Goal: Information Seeking & Learning: Learn about a topic

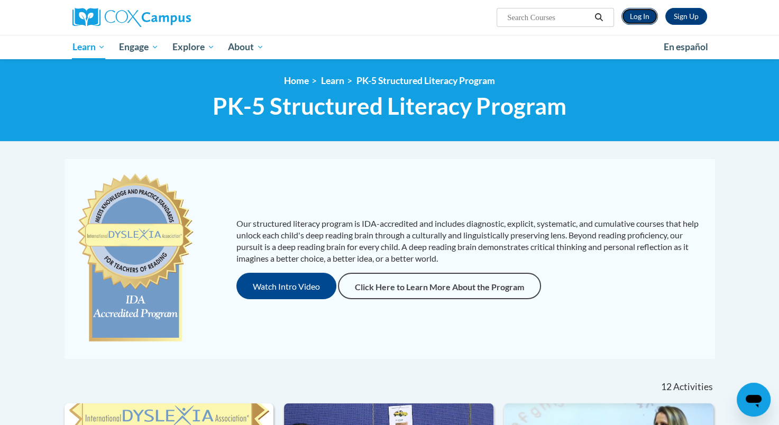
click at [642, 19] on link "Log In" at bounding box center [640, 16] width 37 height 17
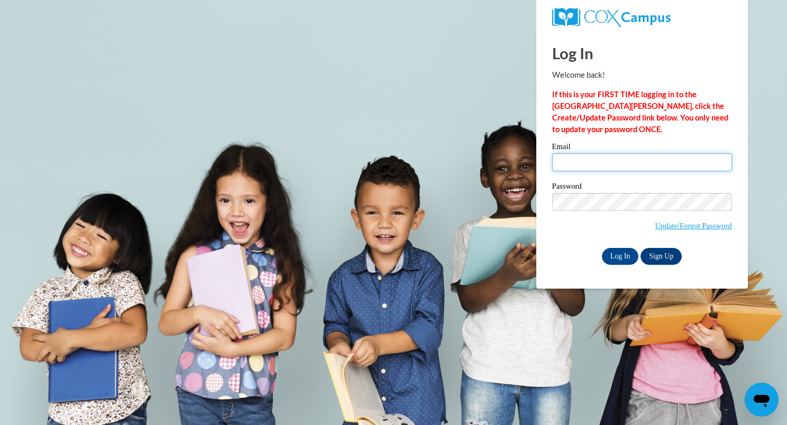
click at [565, 166] on input "Email" at bounding box center [642, 162] width 180 height 18
type input "diane.schirger@wrps.net"
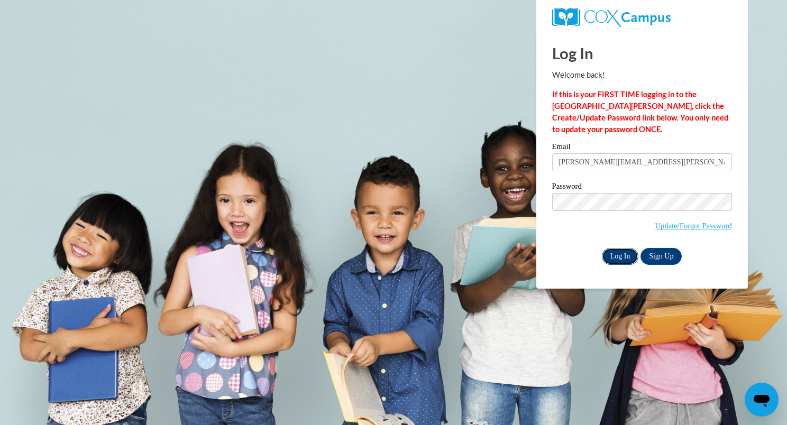
click at [620, 258] on input "Log In" at bounding box center [620, 256] width 37 height 17
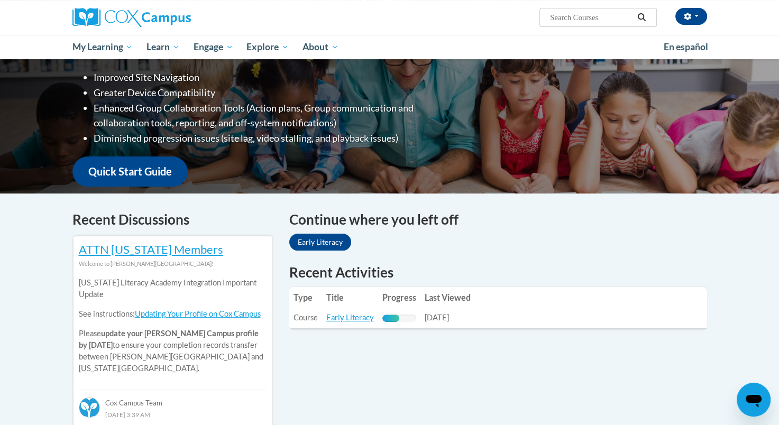
scroll to position [184, 0]
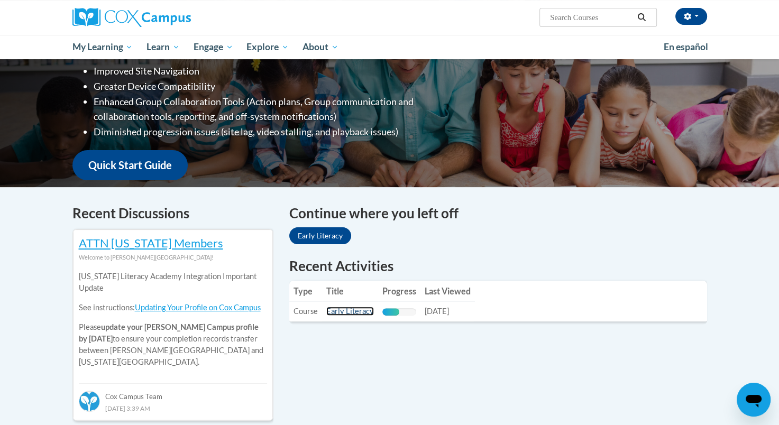
click at [342, 312] on link "Early Literacy" at bounding box center [350, 311] width 48 height 9
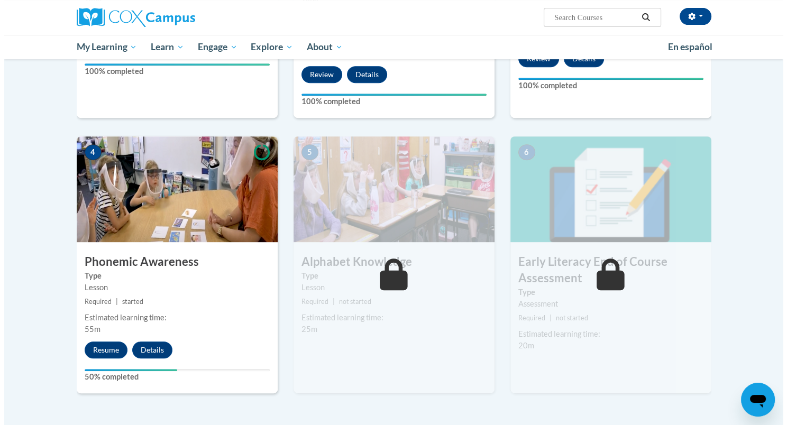
scroll to position [434, 0]
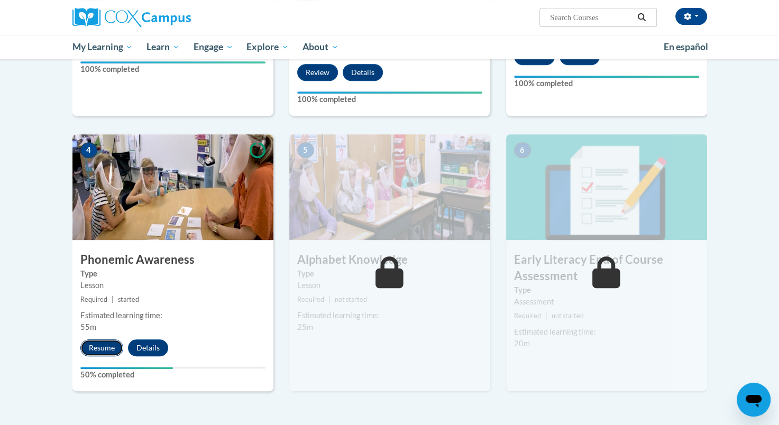
click at [99, 345] on button "Resume" at bounding box center [101, 348] width 43 height 17
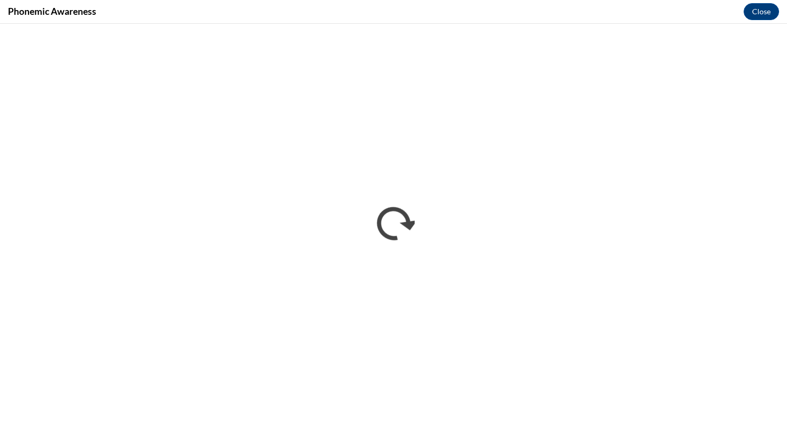
scroll to position [0, 0]
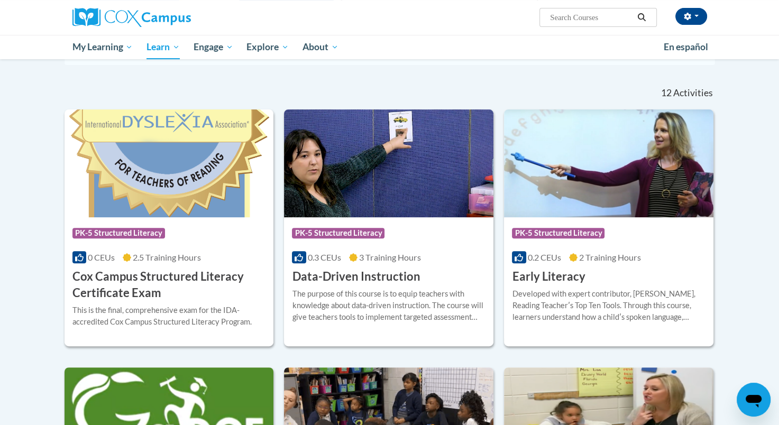
scroll to position [293, 0]
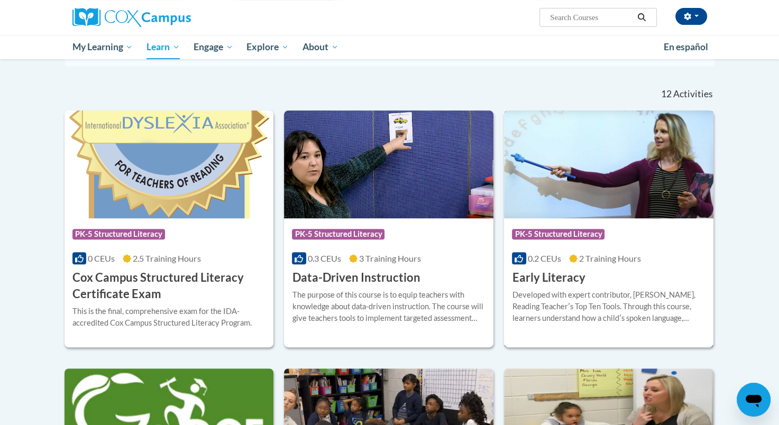
click at [665, 156] on img at bounding box center [609, 165] width 210 height 108
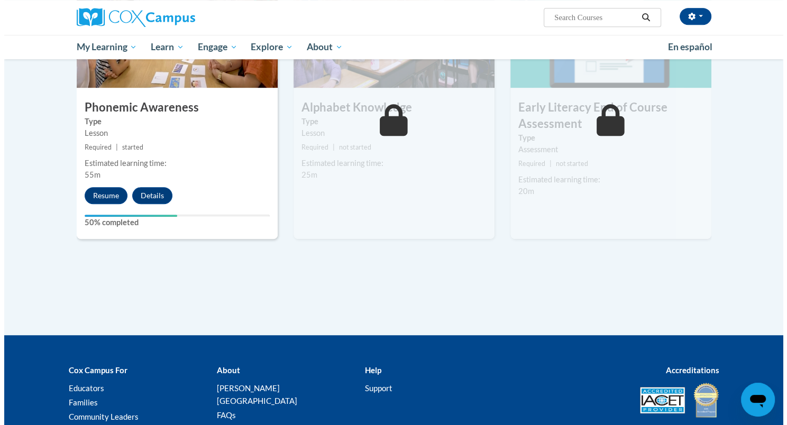
scroll to position [587, 0]
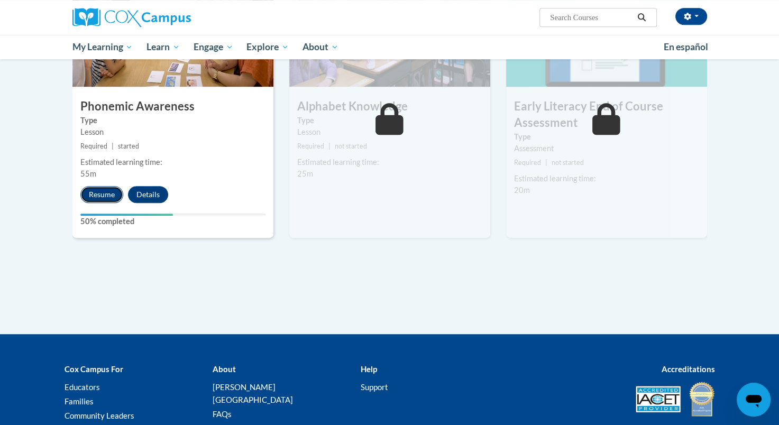
click at [107, 192] on button "Resume" at bounding box center [101, 194] width 43 height 17
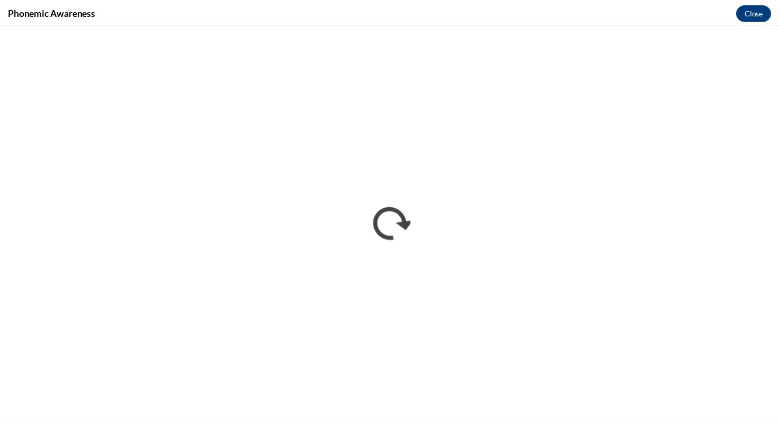
scroll to position [0, 0]
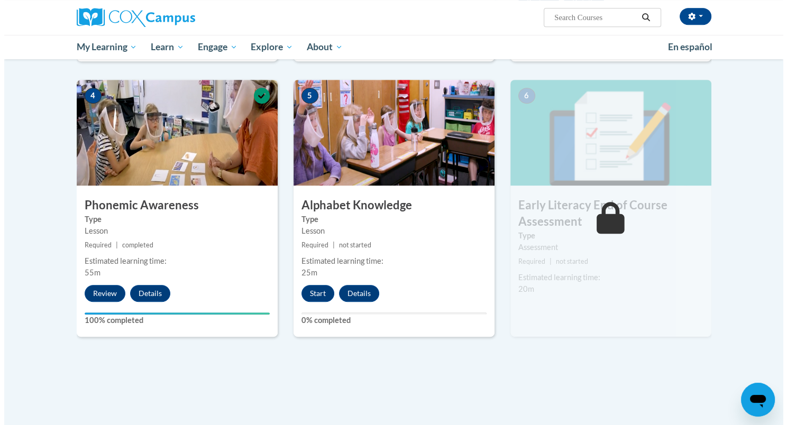
scroll to position [486, 0]
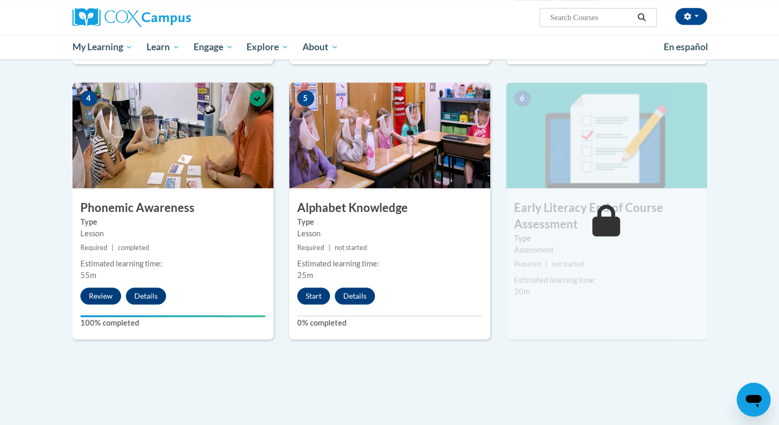
click at [433, 168] on img at bounding box center [389, 136] width 201 height 106
click at [303, 300] on button "Start" at bounding box center [313, 296] width 33 height 17
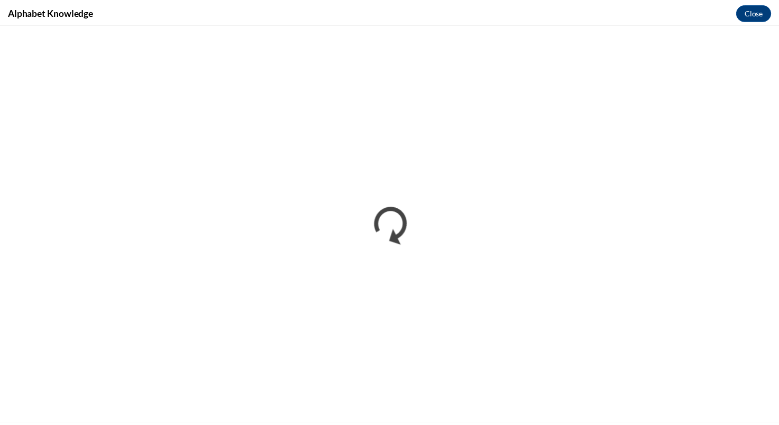
scroll to position [0, 0]
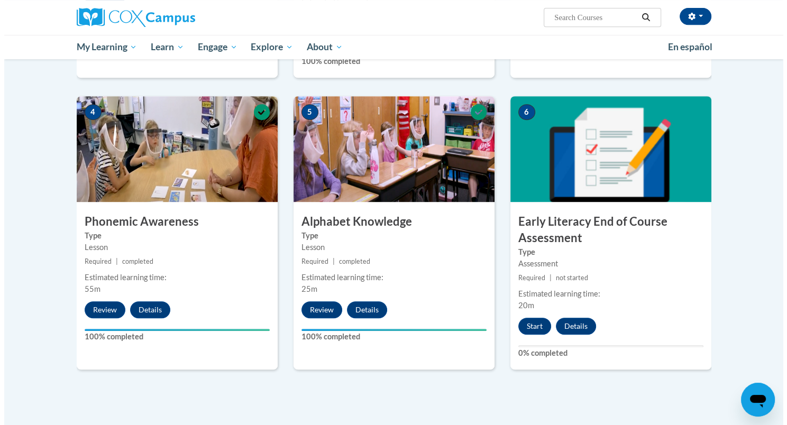
scroll to position [474, 0]
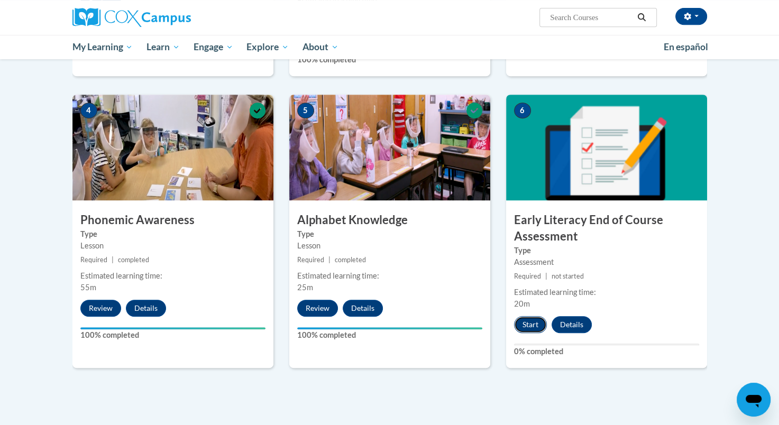
click at [526, 326] on button "Start" at bounding box center [530, 324] width 33 height 17
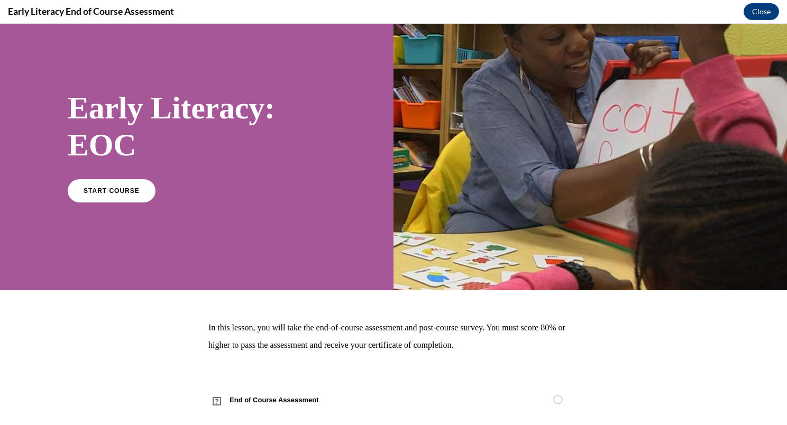
scroll to position [42, 0]
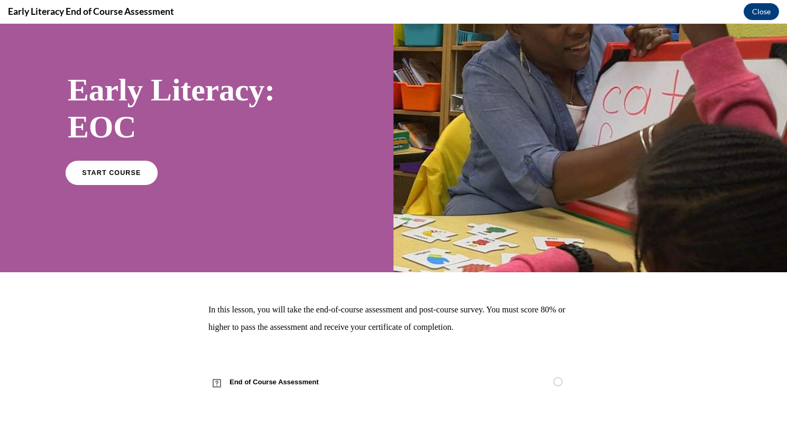
click at [118, 170] on span "START COURSE" at bounding box center [111, 173] width 59 height 8
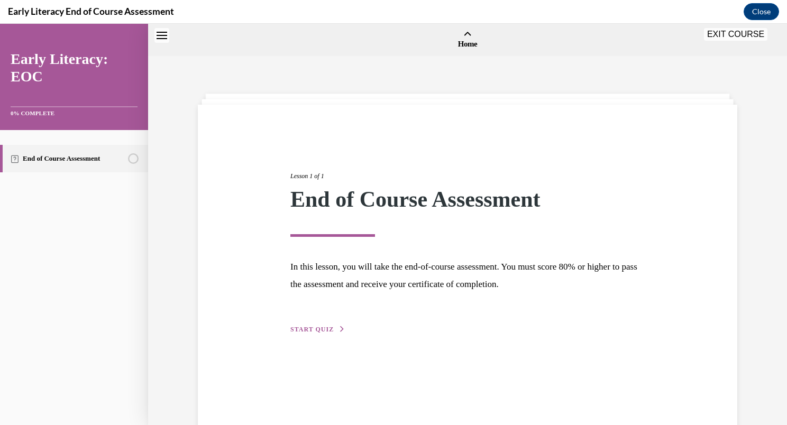
scroll to position [33, 0]
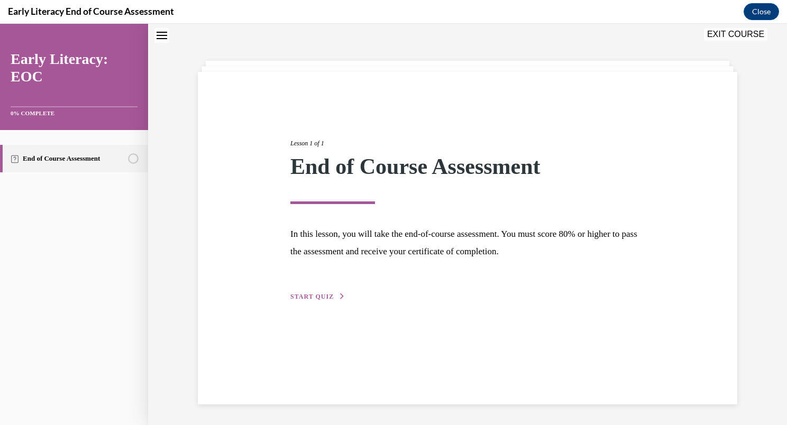
click at [302, 297] on span "START QUIZ" at bounding box center [311, 296] width 43 height 7
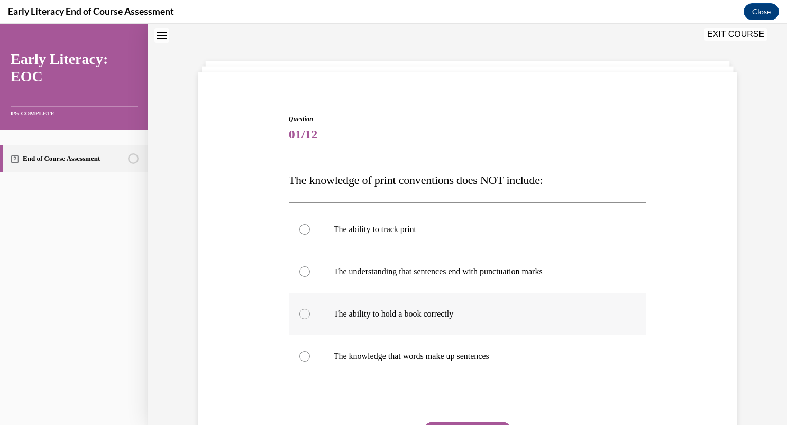
click at [299, 313] on div at bounding box center [304, 314] width 11 height 11
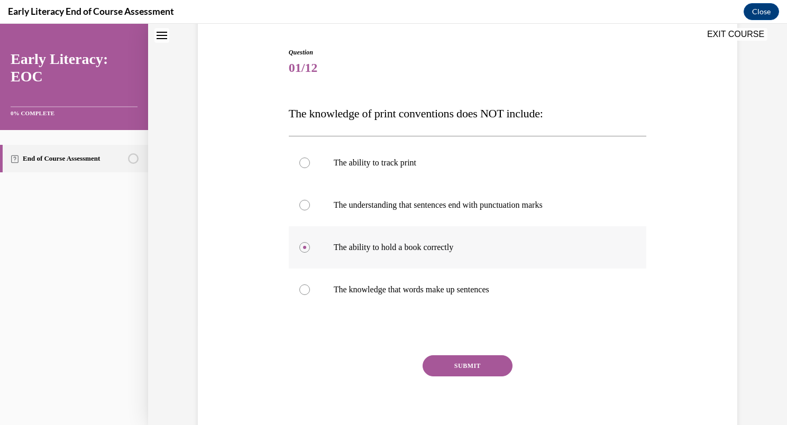
scroll to position [138, 0]
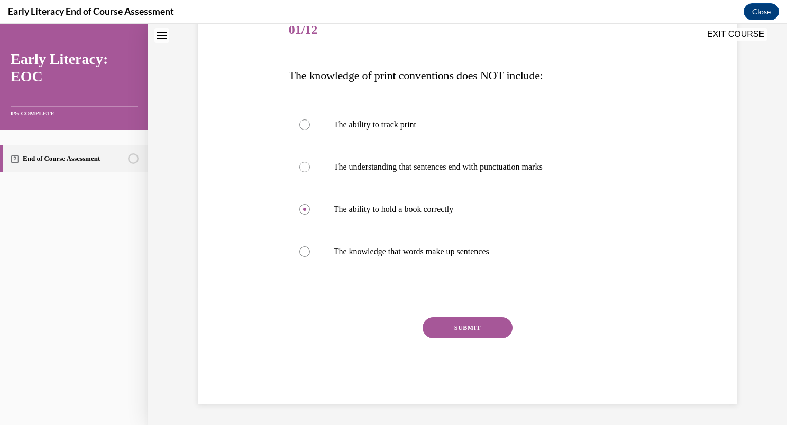
click at [448, 326] on button "SUBMIT" at bounding box center [468, 327] width 90 height 21
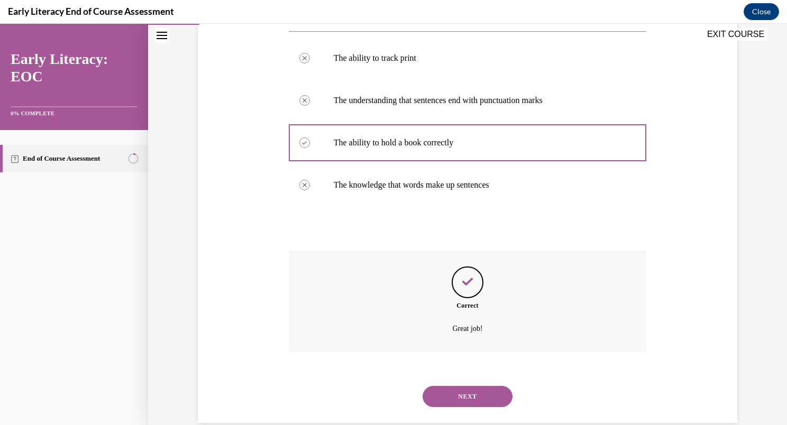
scroll to position [223, 0]
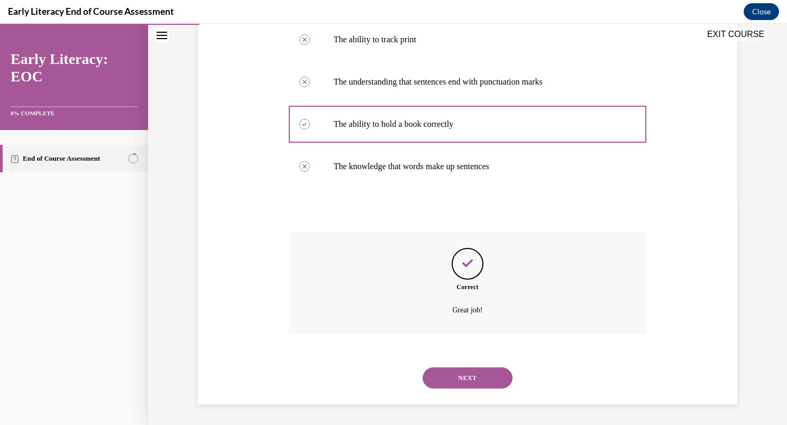
click at [464, 379] on button "NEXT" at bounding box center [468, 378] width 90 height 21
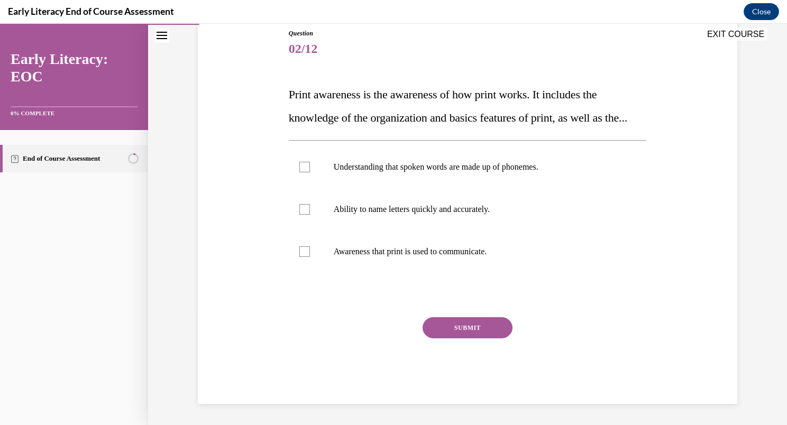
scroll to position [118, 0]
click at [303, 258] on div at bounding box center [304, 252] width 11 height 11
click at [443, 339] on button "SUBMIT" at bounding box center [468, 328] width 90 height 21
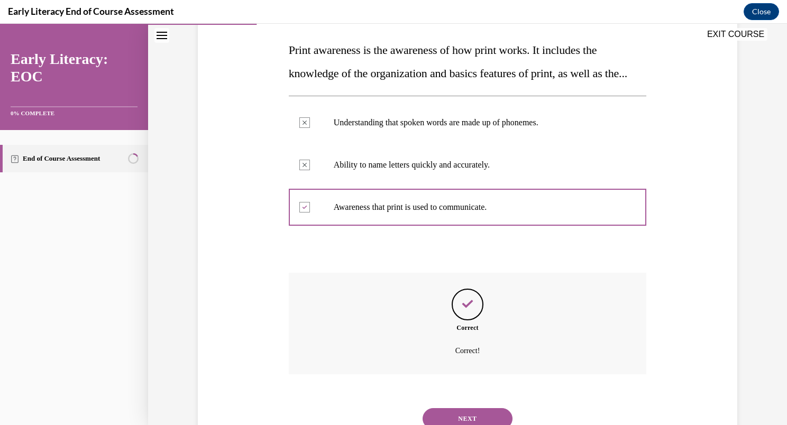
scroll to position [227, 0]
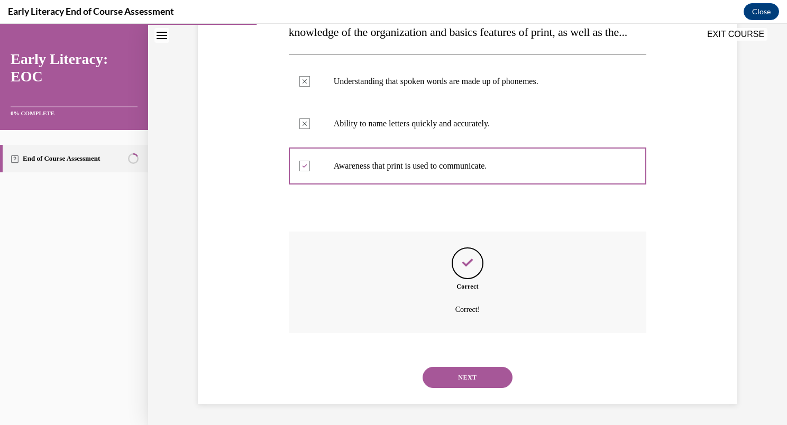
click at [444, 383] on button "NEXT" at bounding box center [468, 377] width 90 height 21
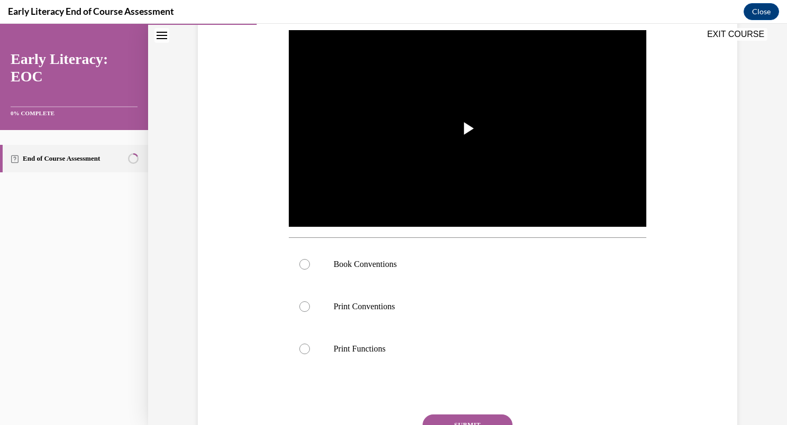
scroll to position [208, 0]
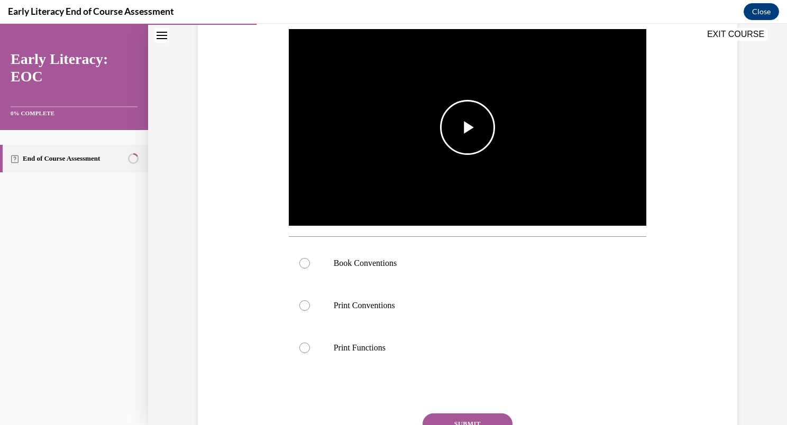
click at [347, 177] on img "Video player" at bounding box center [468, 128] width 358 height 202
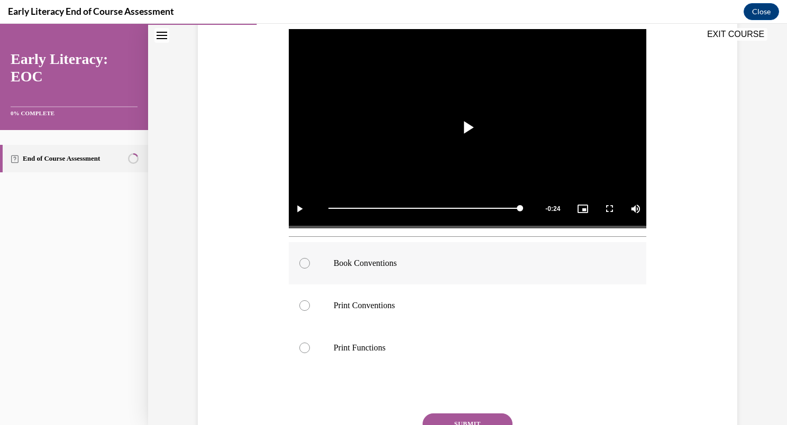
click at [301, 264] on div at bounding box center [304, 263] width 11 height 11
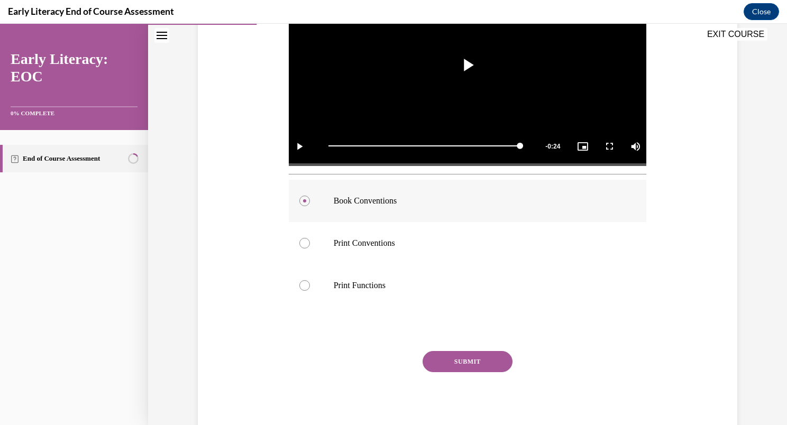
scroll to position [304, 0]
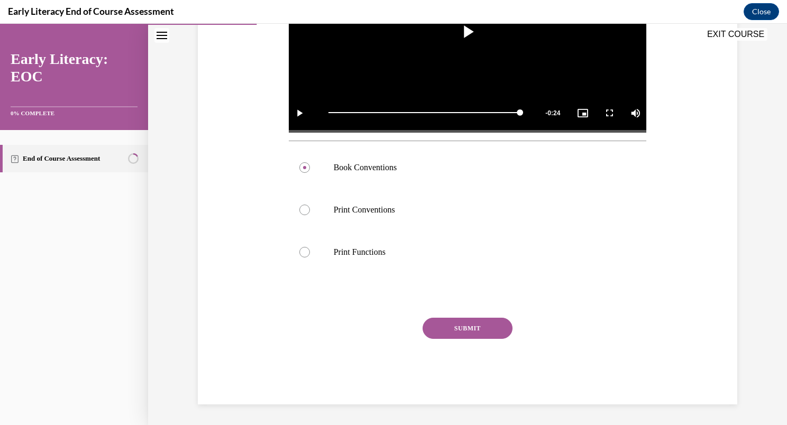
click at [459, 327] on button "SUBMIT" at bounding box center [468, 328] width 90 height 21
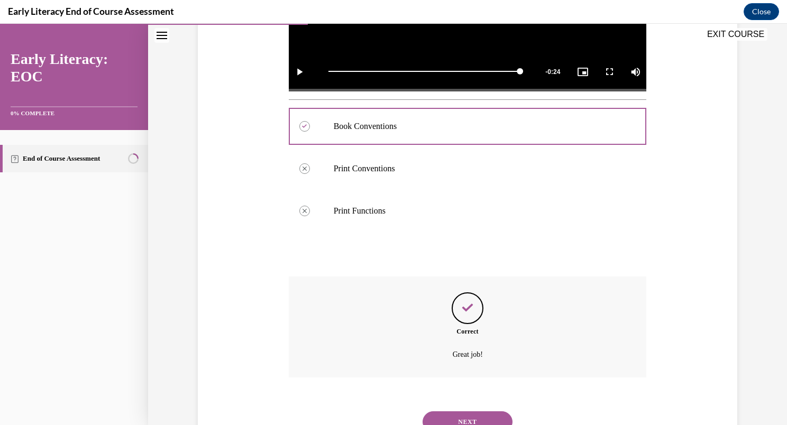
scroll to position [389, 0]
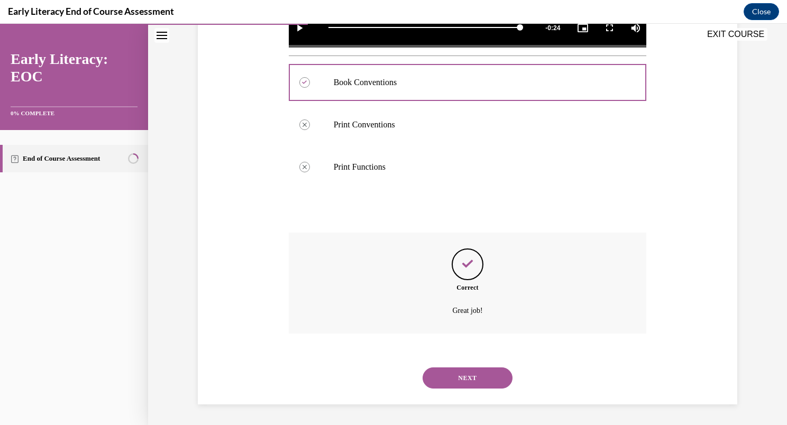
click at [476, 377] on button "NEXT" at bounding box center [468, 378] width 90 height 21
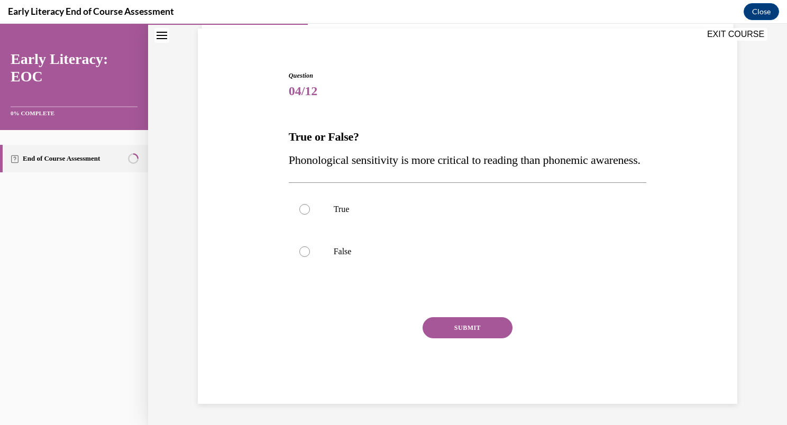
scroll to position [99, 0]
click at [299, 252] on div at bounding box center [304, 252] width 11 height 11
click at [430, 331] on button "SUBMIT" at bounding box center [468, 327] width 90 height 21
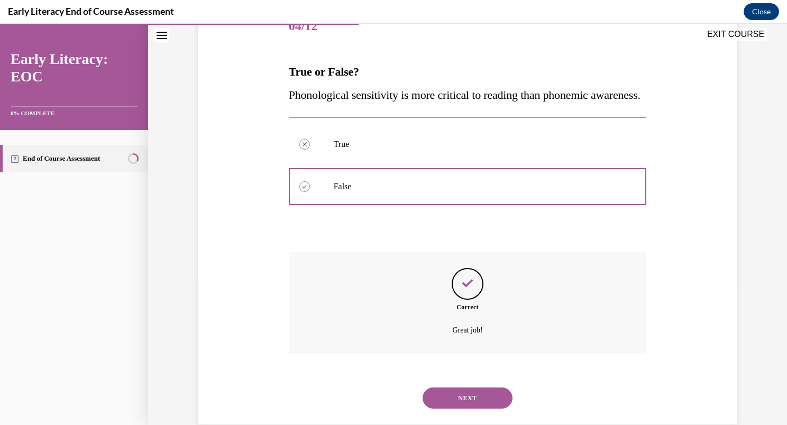
scroll to position [185, 0]
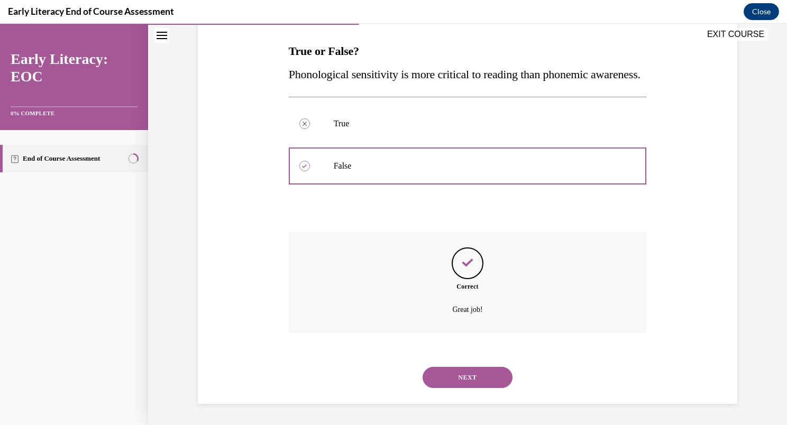
click at [452, 382] on button "NEXT" at bounding box center [468, 377] width 90 height 21
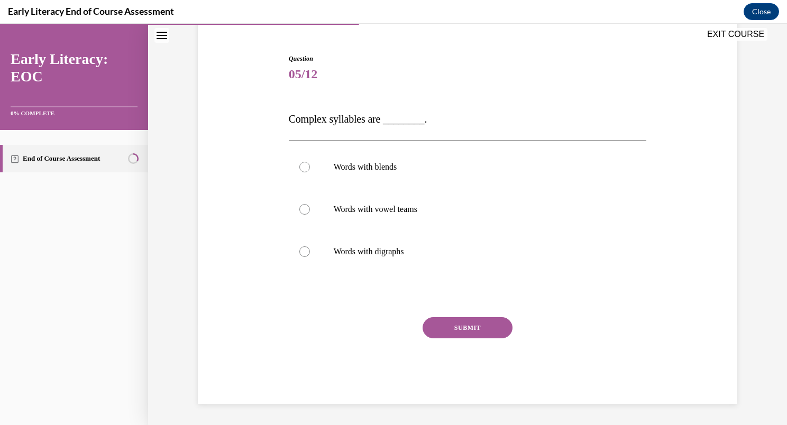
scroll to position [93, 0]
click at [300, 163] on div at bounding box center [304, 167] width 11 height 11
click at [442, 324] on button "SUBMIT" at bounding box center [468, 327] width 90 height 21
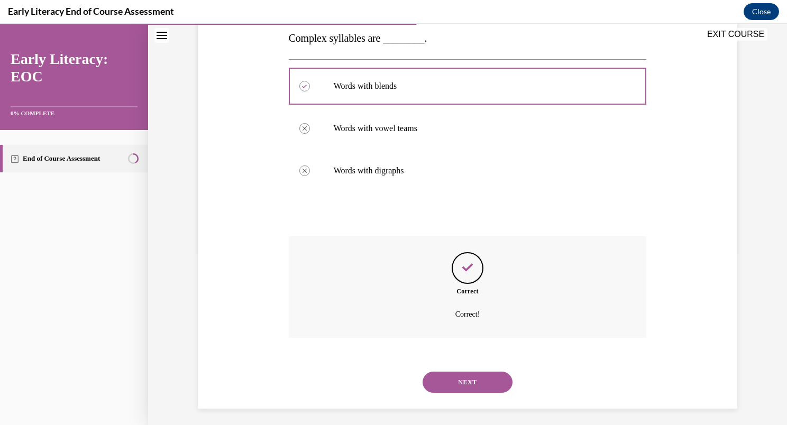
scroll to position [178, 0]
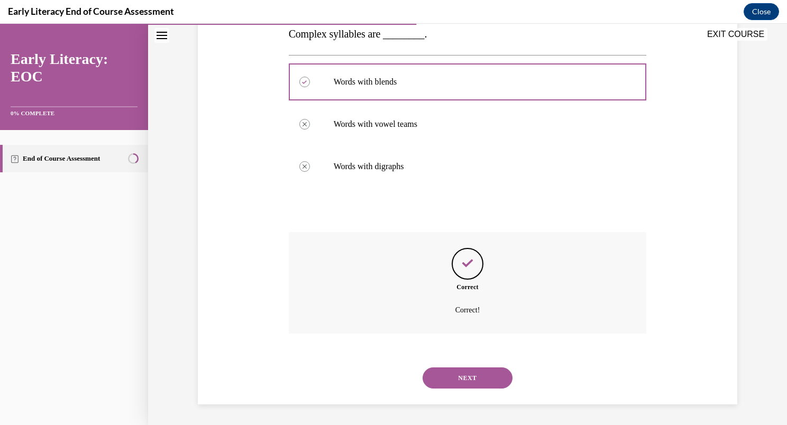
click at [456, 378] on button "NEXT" at bounding box center [468, 378] width 90 height 21
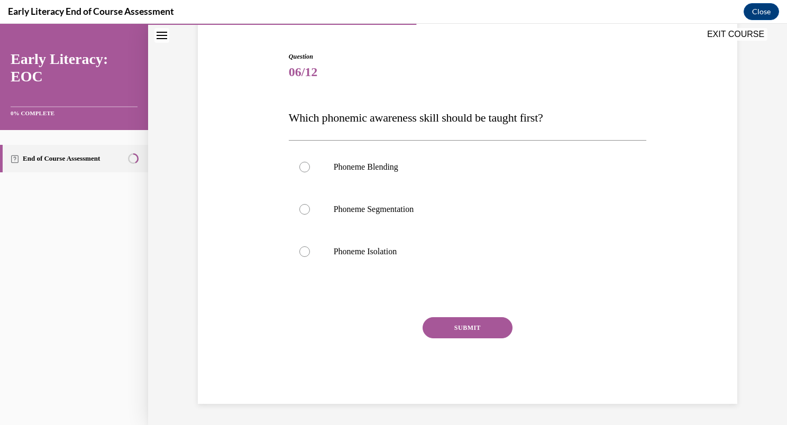
scroll to position [95, 0]
click at [301, 251] on div at bounding box center [304, 252] width 11 height 11
click at [461, 328] on button "SUBMIT" at bounding box center [468, 327] width 90 height 21
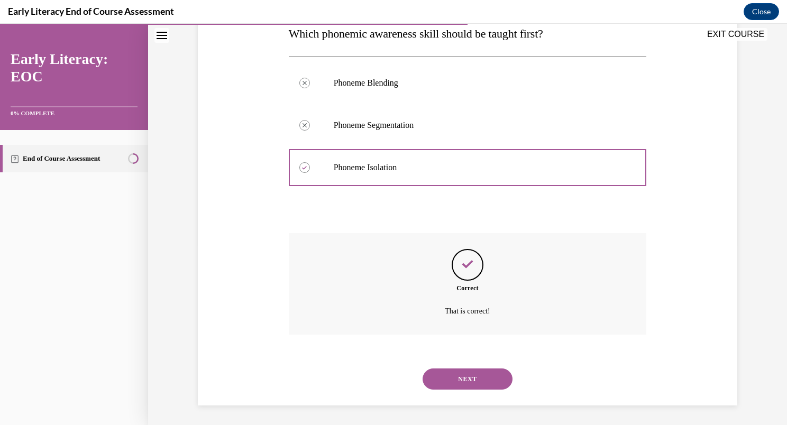
scroll to position [180, 0]
click at [458, 380] on button "NEXT" at bounding box center [468, 378] width 90 height 21
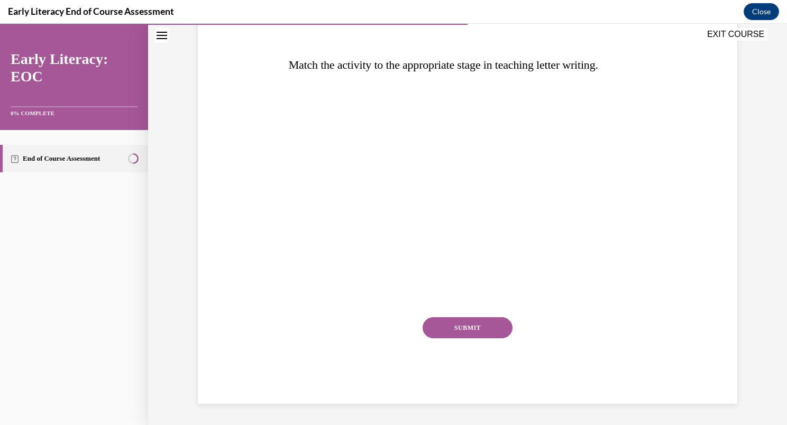
scroll to position [118, 0]
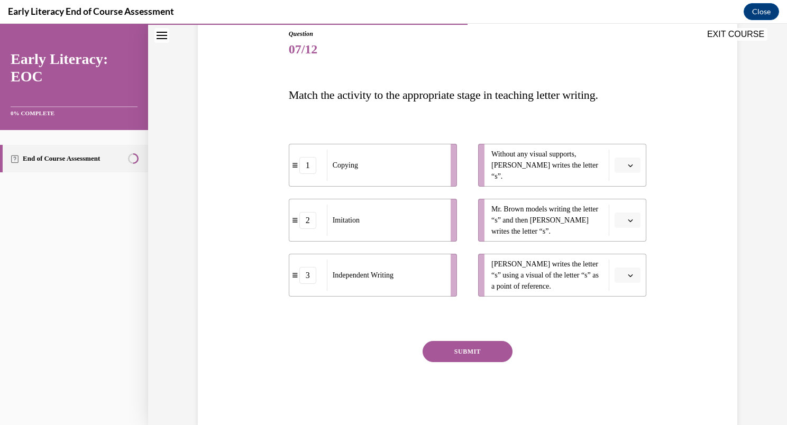
click at [628, 274] on icon "button" at bounding box center [630, 275] width 5 height 5
click at [624, 321] on div "1" at bounding box center [623, 320] width 26 height 21
click at [629, 221] on icon "button" at bounding box center [631, 221] width 5 height 3
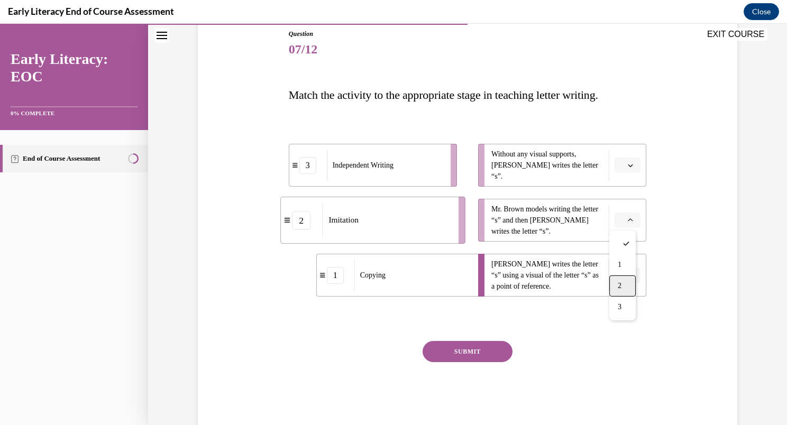
click at [620, 283] on span "2" at bounding box center [620, 286] width 4 height 8
click at [628, 165] on icon "button" at bounding box center [630, 165] width 5 height 5
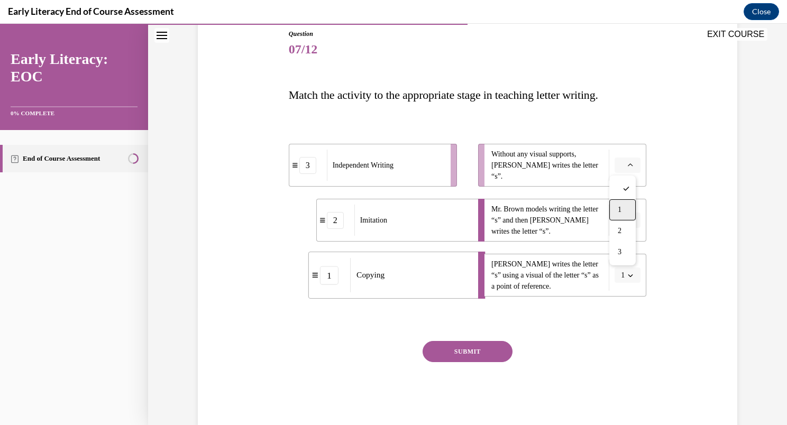
click at [624, 205] on div "1" at bounding box center [623, 209] width 26 height 21
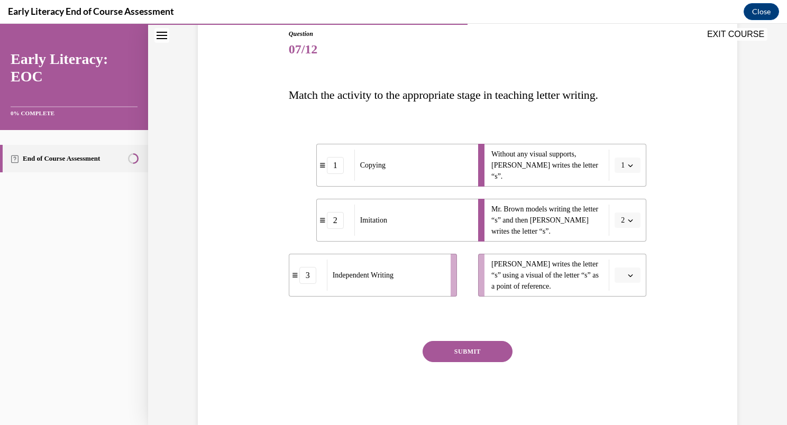
click at [628, 273] on icon "button" at bounding box center [630, 275] width 5 height 5
click at [621, 316] on span "1" at bounding box center [620, 320] width 4 height 8
click at [484, 348] on button "SUBMIT" at bounding box center [468, 351] width 90 height 21
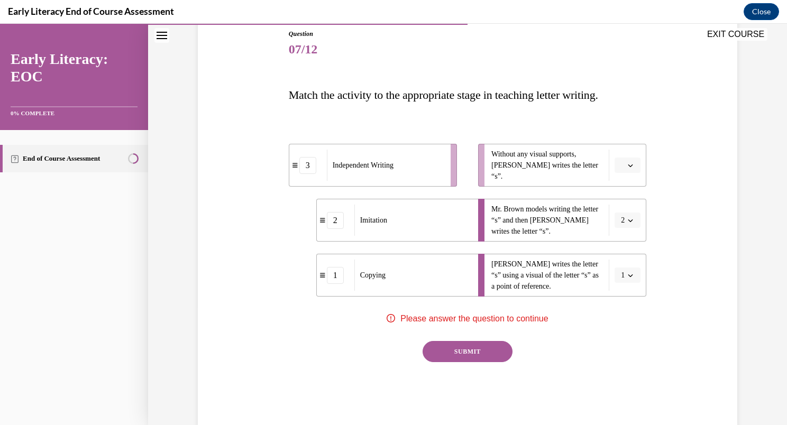
click at [549, 349] on div "SUBMIT" at bounding box center [468, 367] width 358 height 53
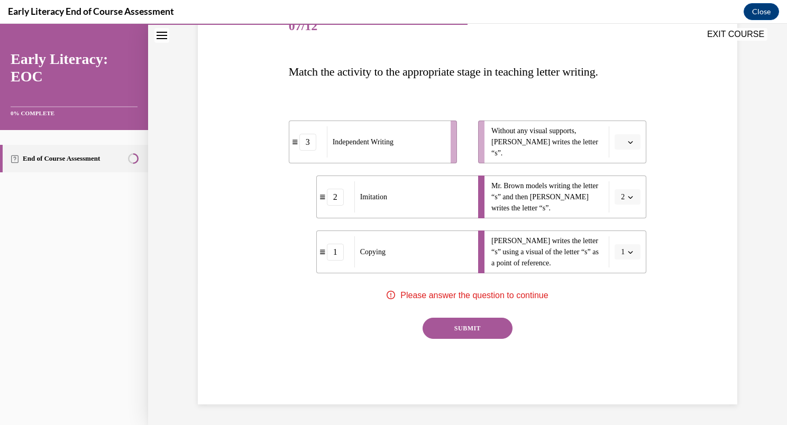
scroll to position [142, 0]
click at [628, 144] on icon "button" at bounding box center [630, 141] width 5 height 5
click at [614, 233] on div "3" at bounding box center [623, 228] width 26 height 21
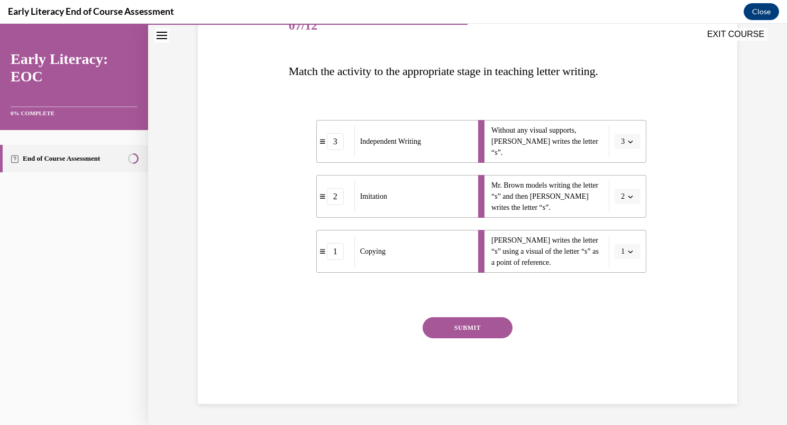
click at [471, 326] on button "SUBMIT" at bounding box center [468, 327] width 90 height 21
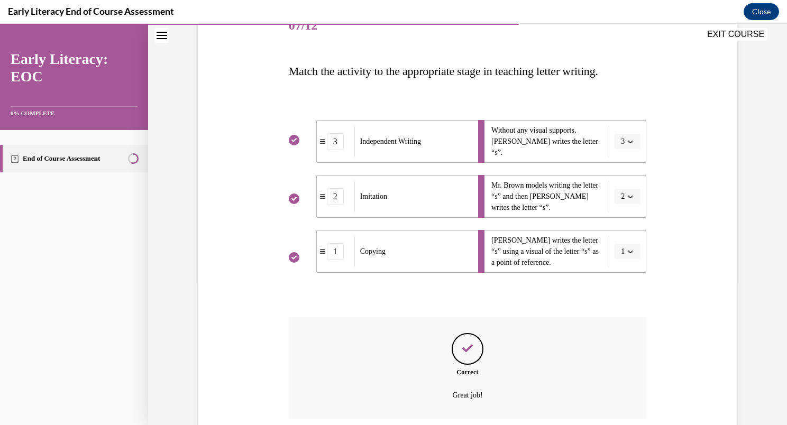
scroll to position [227, 0]
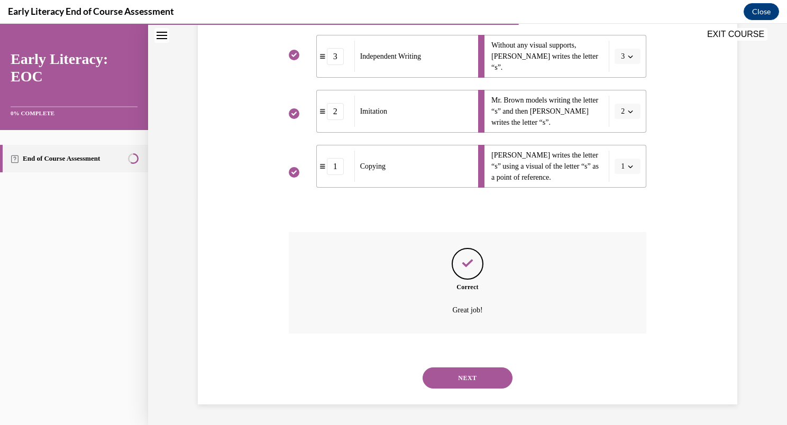
click at [464, 384] on button "NEXT" at bounding box center [468, 378] width 90 height 21
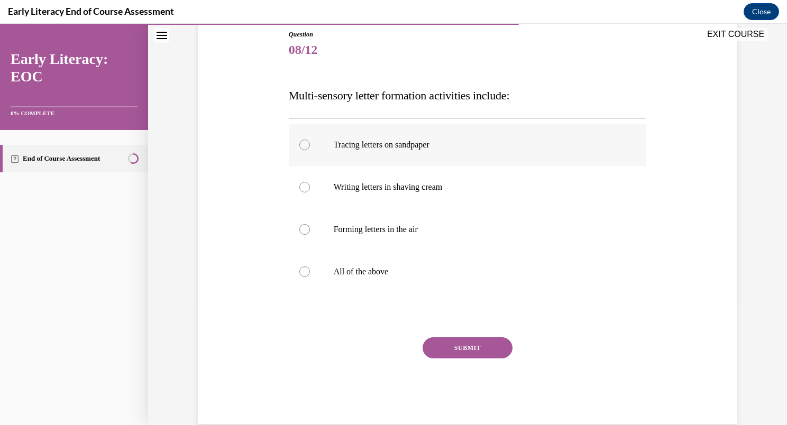
click at [299, 143] on div at bounding box center [304, 145] width 11 height 11
click at [299, 187] on div at bounding box center [304, 187] width 11 height 11
click at [303, 234] on div at bounding box center [468, 229] width 358 height 42
click at [303, 271] on div at bounding box center [304, 272] width 11 height 11
click at [446, 350] on button "SUBMIT" at bounding box center [468, 348] width 90 height 21
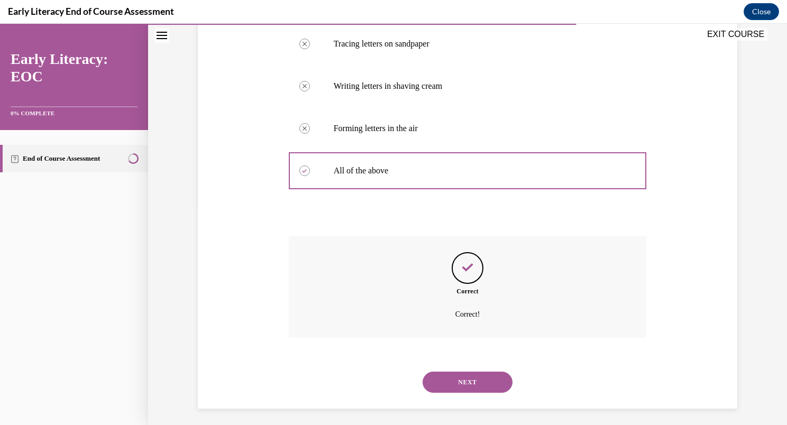
scroll to position [223, 0]
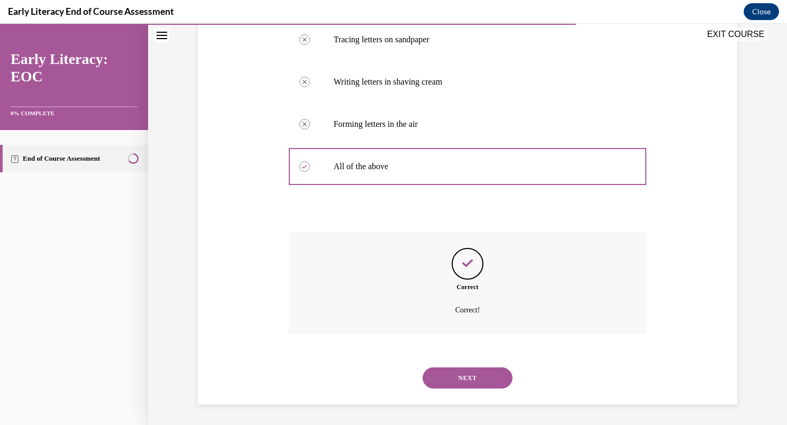
click at [468, 375] on button "NEXT" at bounding box center [468, 378] width 90 height 21
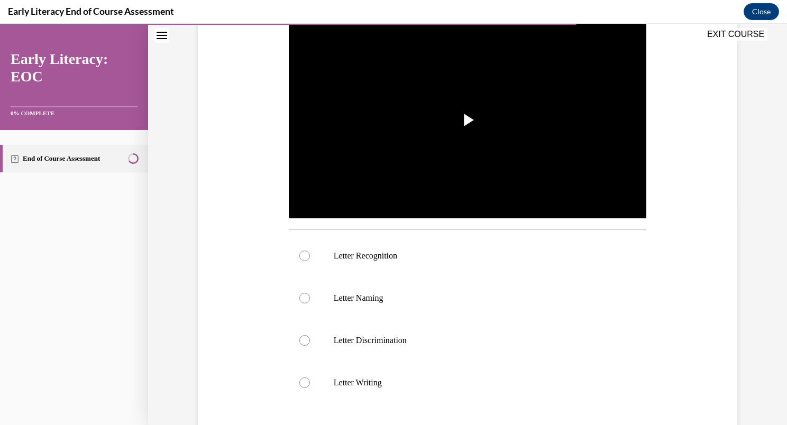
scroll to position [221, 0]
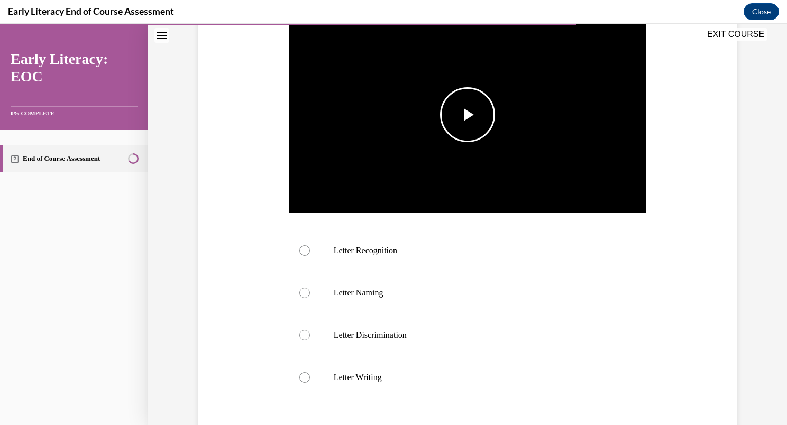
click at [385, 161] on img "Video player" at bounding box center [468, 115] width 358 height 202
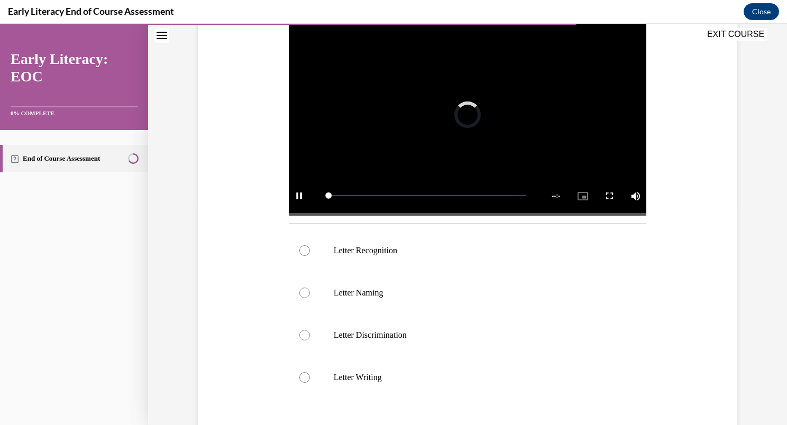
scroll to position [212, 0]
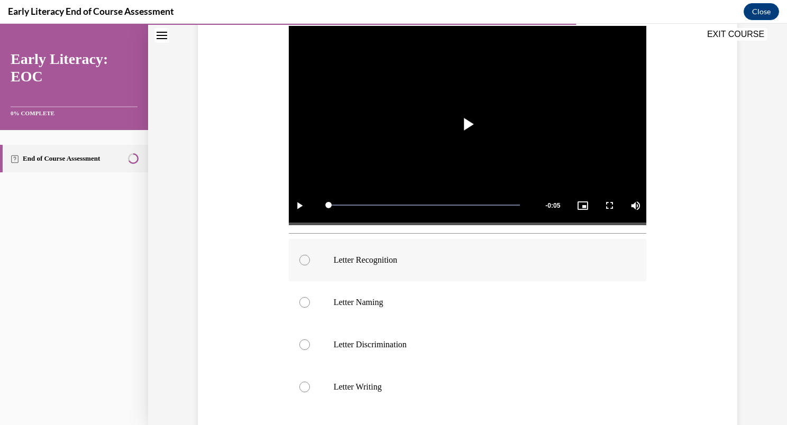
click at [301, 260] on div at bounding box center [304, 260] width 11 height 11
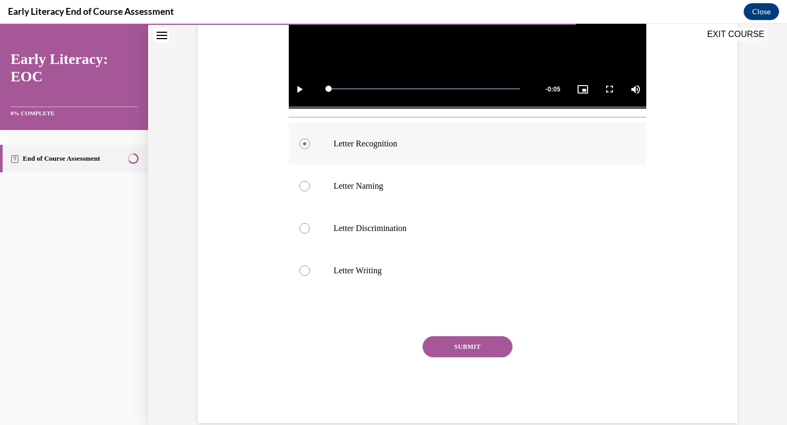
scroll to position [347, 0]
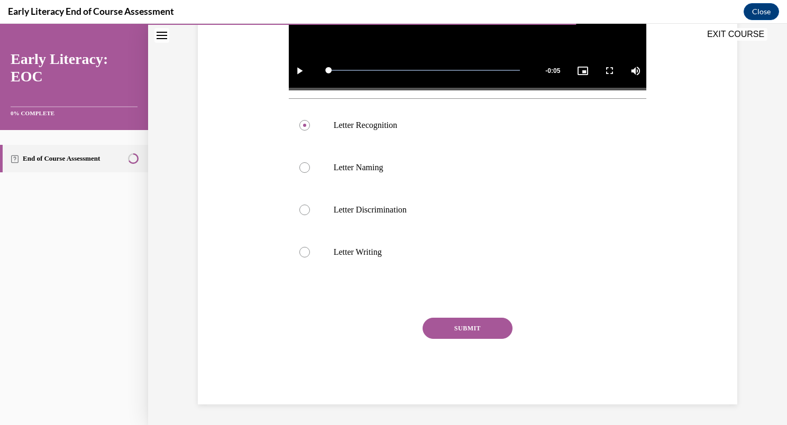
click at [435, 328] on button "SUBMIT" at bounding box center [468, 328] width 90 height 21
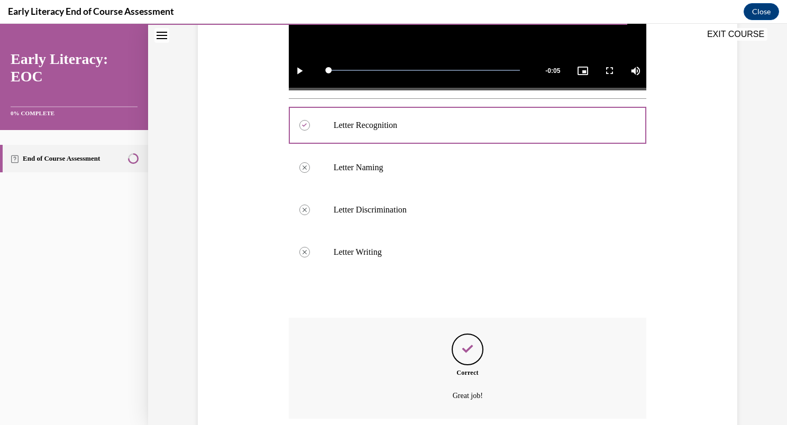
scroll to position [432, 0]
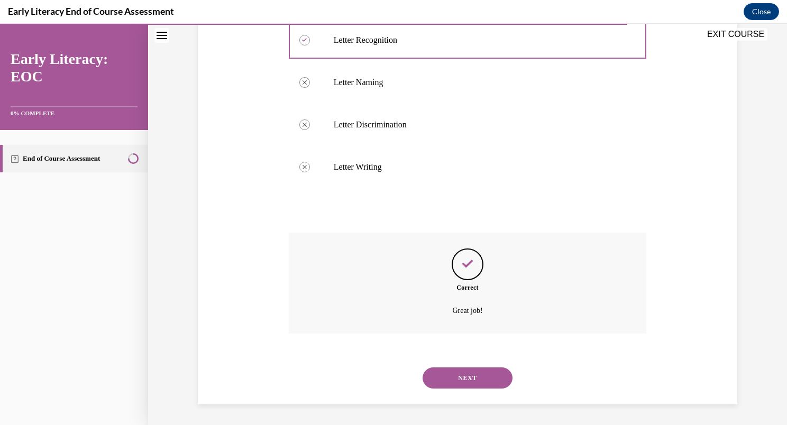
click at [450, 378] on button "NEXT" at bounding box center [468, 378] width 90 height 21
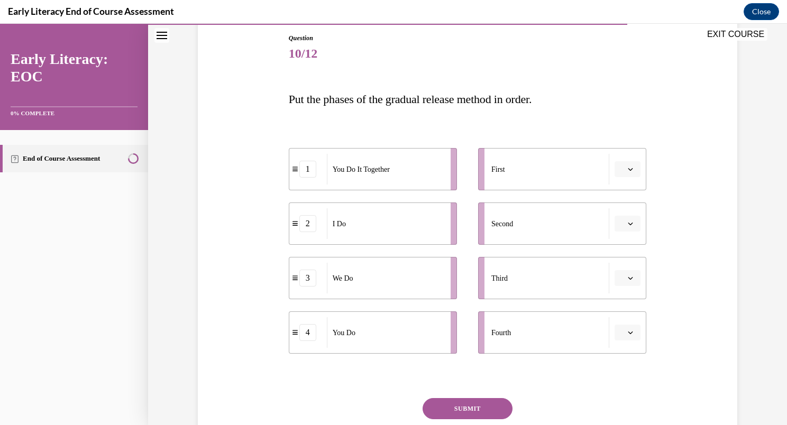
scroll to position [122, 0]
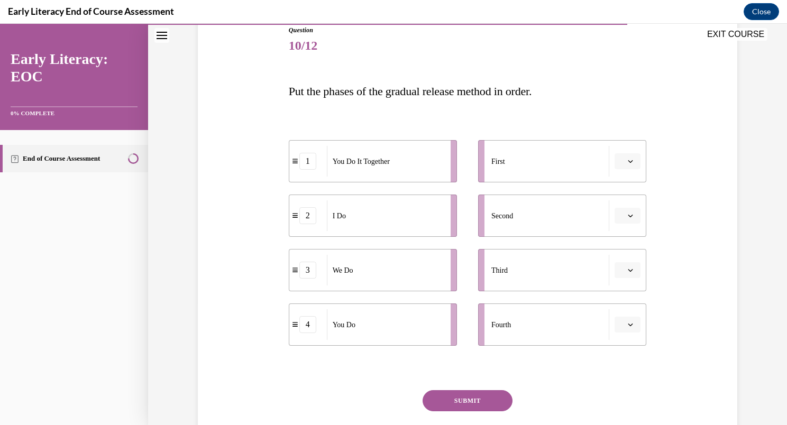
click at [628, 161] on icon "button" at bounding box center [630, 161] width 5 height 5
click at [619, 233] on div "2" at bounding box center [623, 226] width 26 height 21
click at [629, 216] on icon "button" at bounding box center [630, 215] width 5 height 5
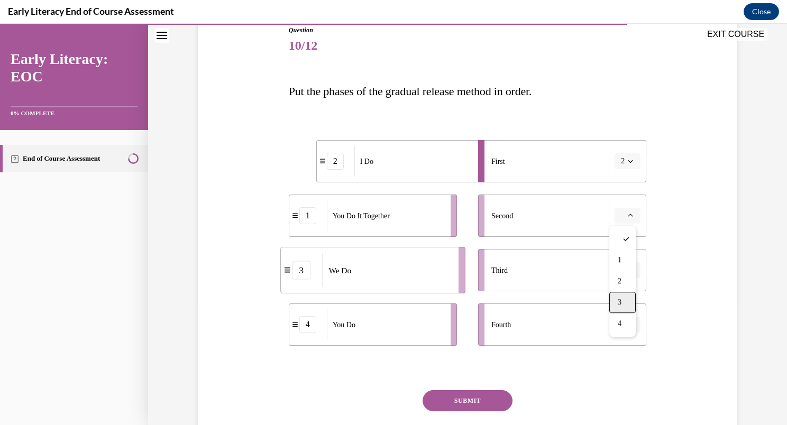
click at [623, 294] on div "3" at bounding box center [623, 302] width 26 height 21
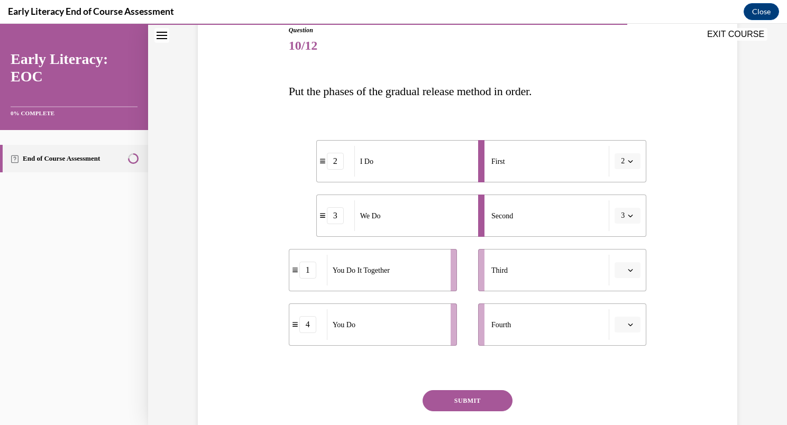
click at [628, 269] on icon "button" at bounding box center [630, 270] width 5 height 5
click at [625, 309] on div "1" at bounding box center [623, 314] width 26 height 21
click at [629, 321] on span "button" at bounding box center [630, 324] width 7 height 7
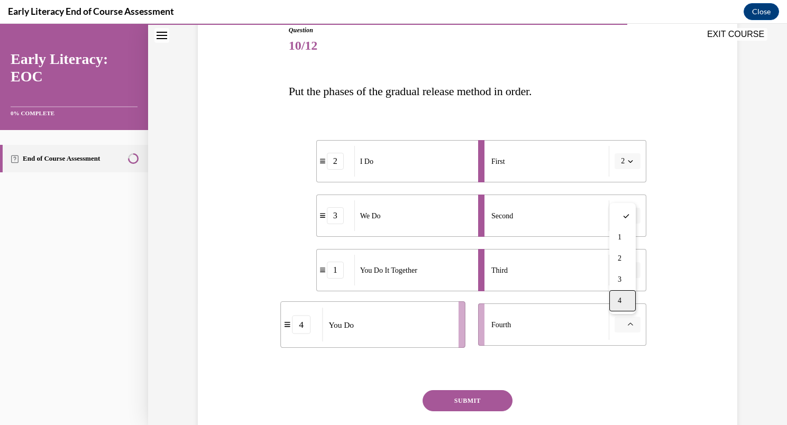
click at [623, 297] on div "4" at bounding box center [623, 300] width 26 height 21
click at [489, 403] on button "SUBMIT" at bounding box center [468, 401] width 90 height 21
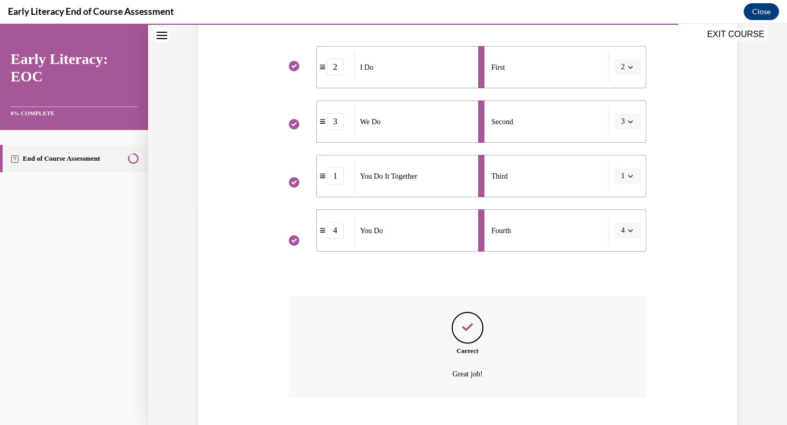
scroll to position [280, 0]
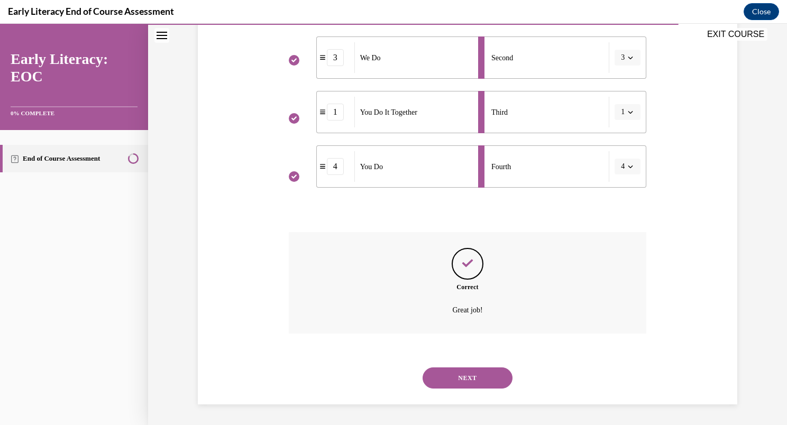
click at [467, 383] on button "NEXT" at bounding box center [468, 378] width 90 height 21
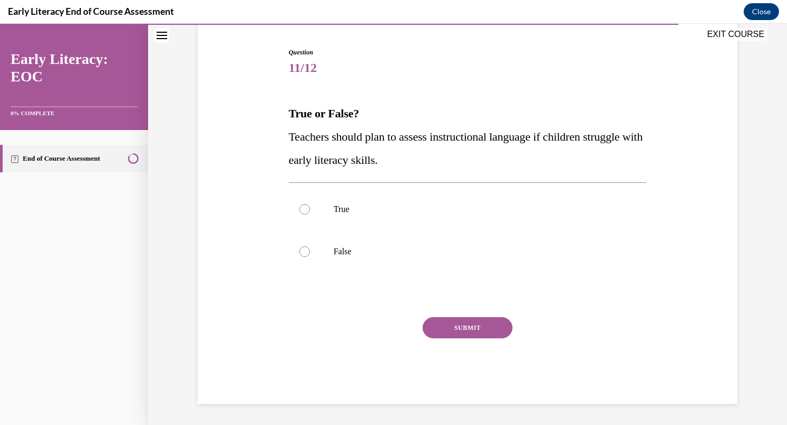
scroll to position [99, 0]
click at [301, 251] on div at bounding box center [304, 252] width 11 height 11
click at [442, 329] on button "SUBMIT" at bounding box center [468, 327] width 90 height 21
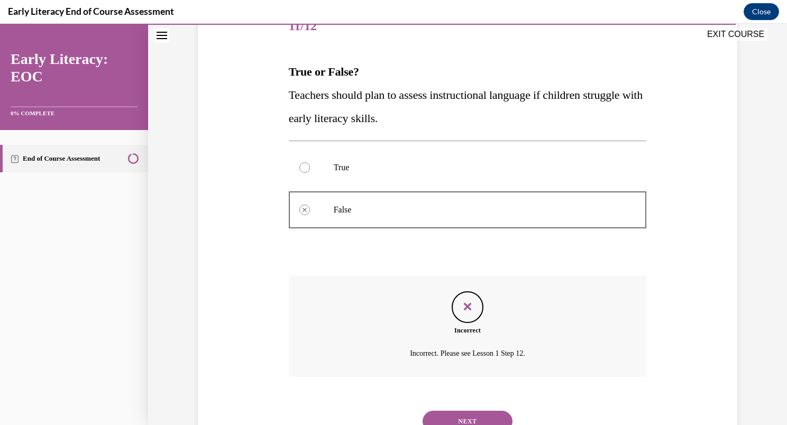
scroll to position [185, 0]
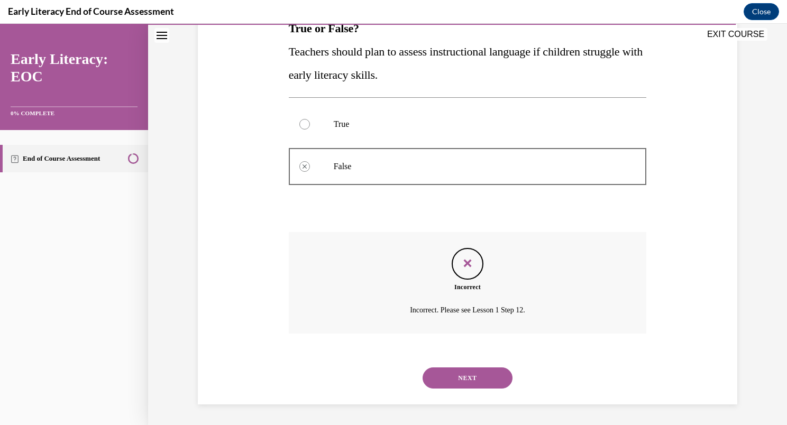
click at [446, 373] on button "NEXT" at bounding box center [468, 378] width 90 height 21
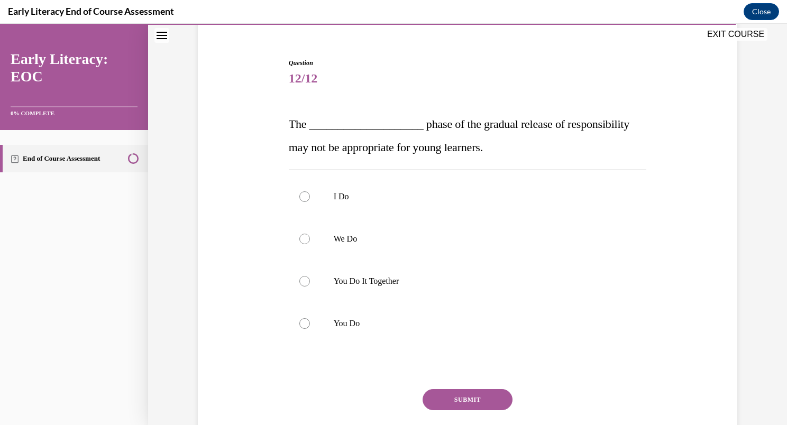
scroll to position [93, 0]
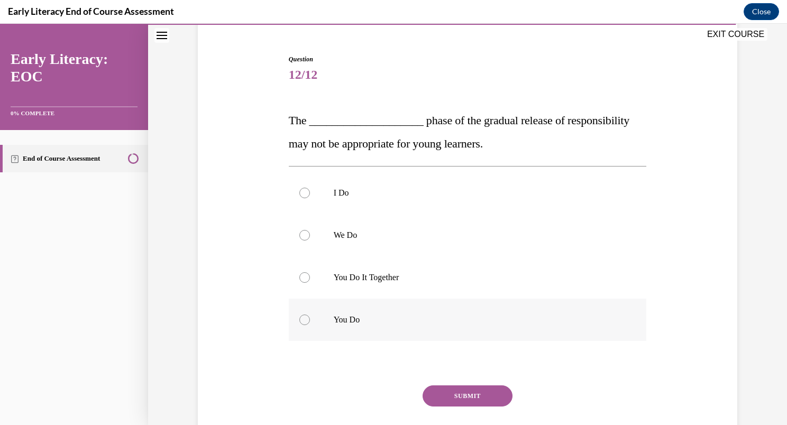
click at [299, 321] on div at bounding box center [304, 320] width 11 height 11
click at [467, 392] on button "SUBMIT" at bounding box center [468, 396] width 90 height 21
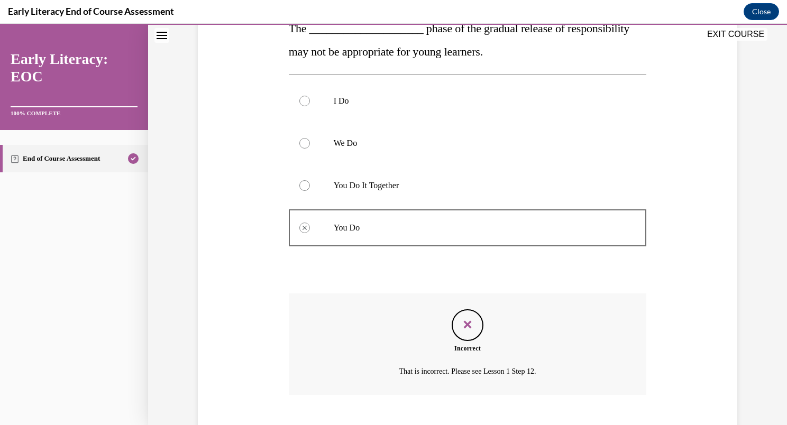
scroll to position [246, 0]
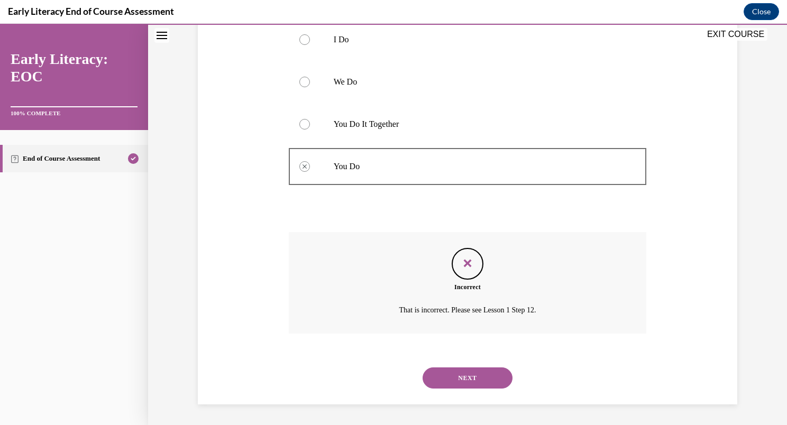
click at [442, 379] on button "NEXT" at bounding box center [468, 378] width 90 height 21
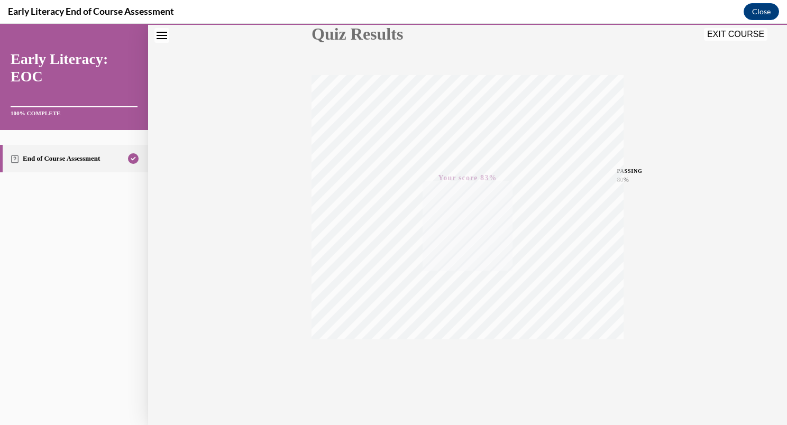
scroll to position [140, 0]
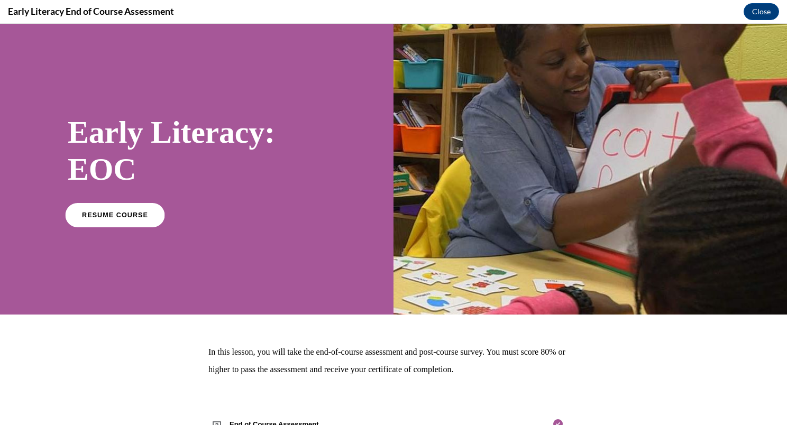
click at [123, 212] on span "RESUME COURSE" at bounding box center [115, 215] width 66 height 8
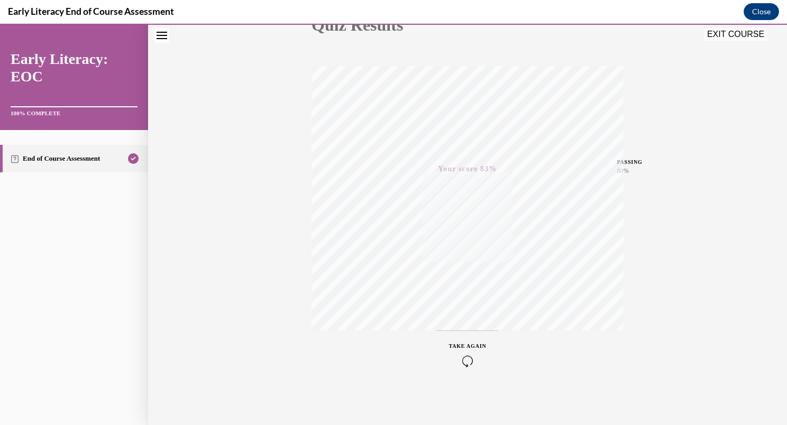
click at [720, 32] on button "EXIT COURSE" at bounding box center [735, 34] width 63 height 13
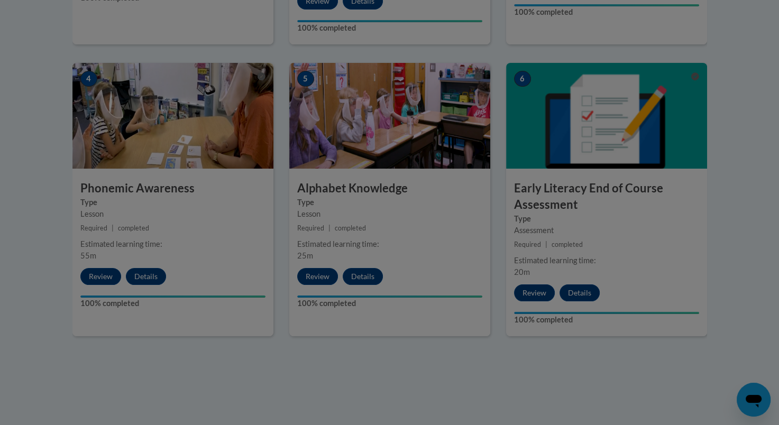
scroll to position [532, 0]
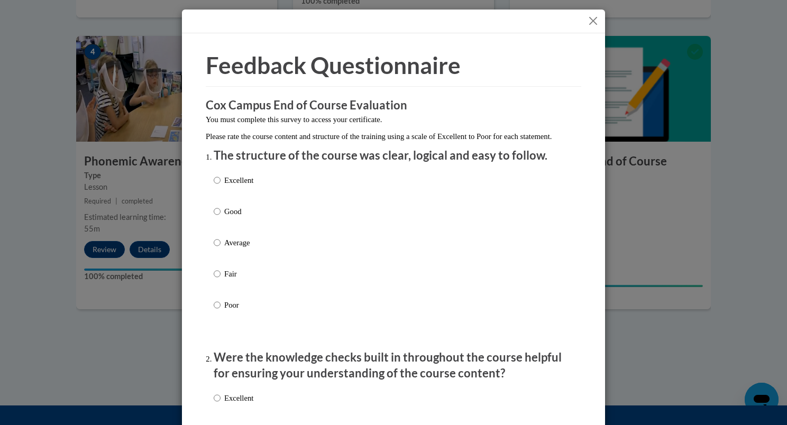
click at [590, 20] on button "Close" at bounding box center [593, 20] width 13 height 13
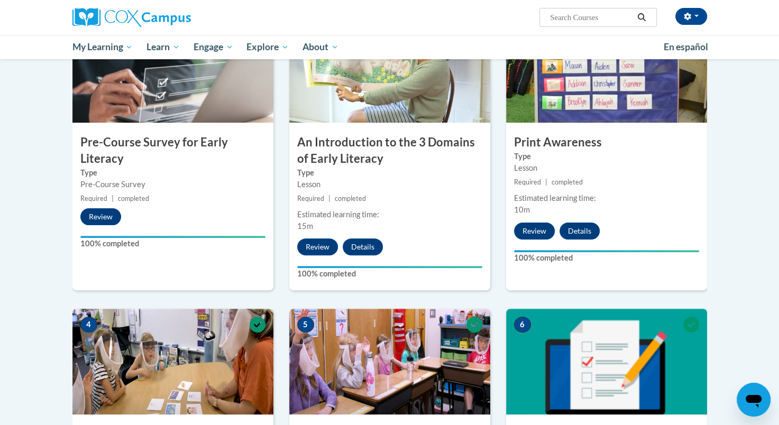
scroll to position [260, 0]
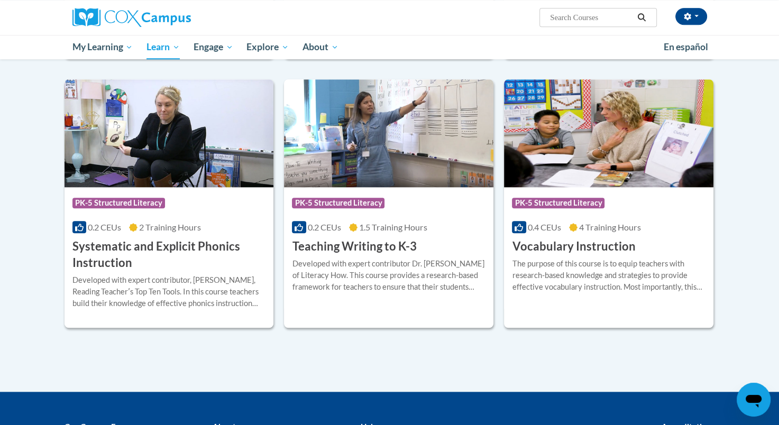
scroll to position [1123, 0]
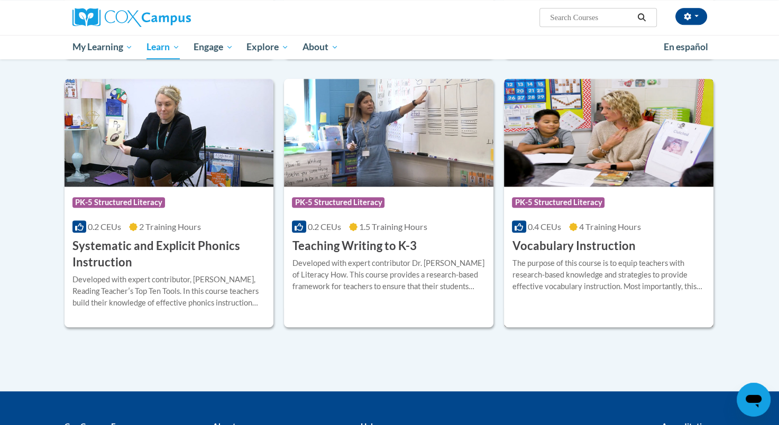
click at [605, 247] on h3 "Vocabulary Instruction" at bounding box center [573, 246] width 123 height 16
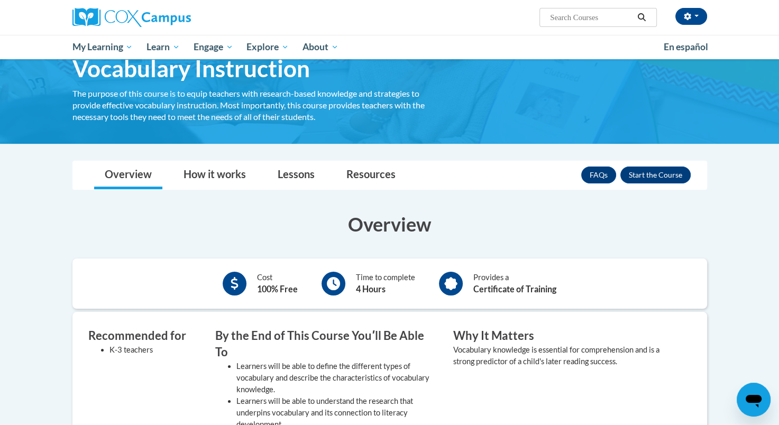
scroll to position [53, 0]
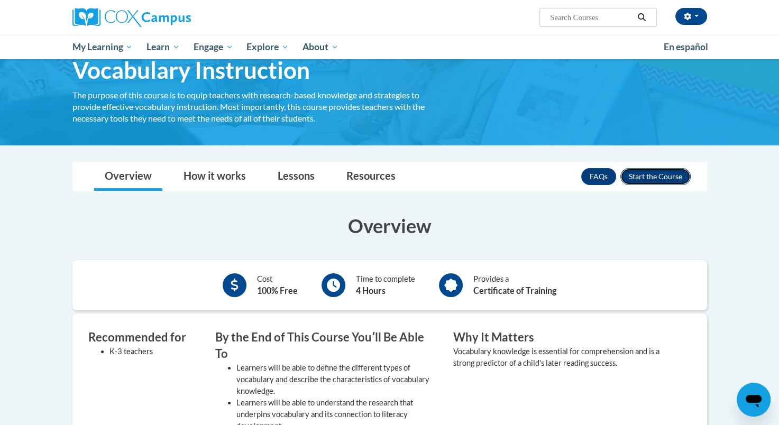
click at [654, 174] on button "Enroll" at bounding box center [656, 176] width 70 height 17
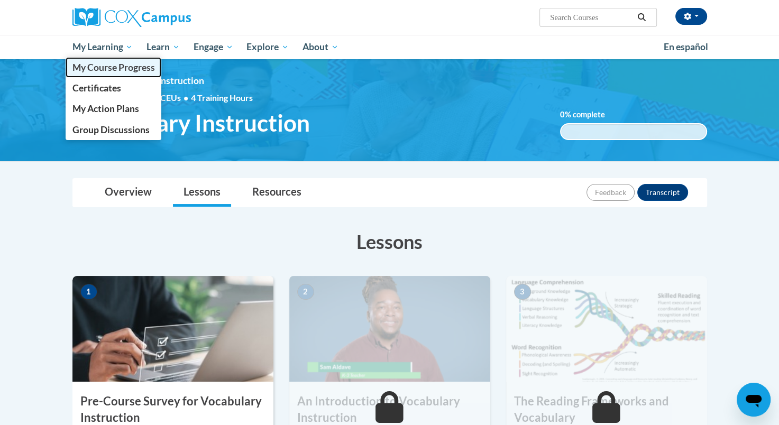
click at [123, 69] on span "My Course Progress" at bounding box center [113, 67] width 83 height 11
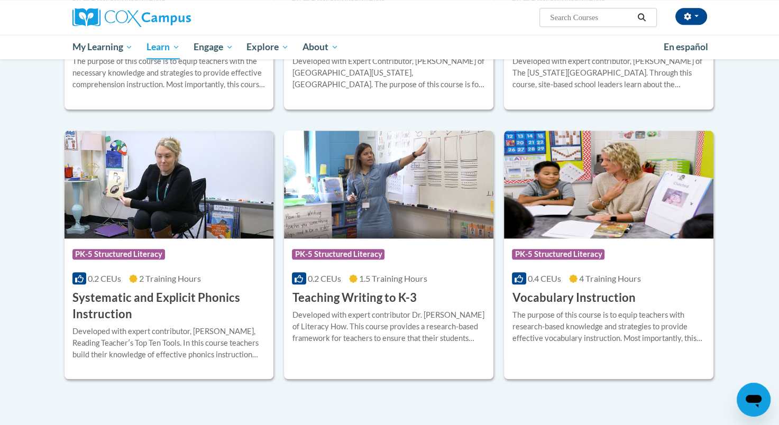
scroll to position [1073, 0]
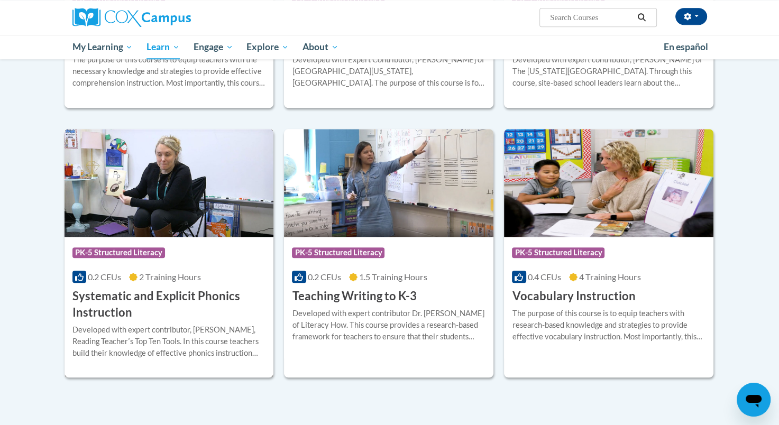
click at [210, 160] on img at bounding box center [170, 183] width 210 height 108
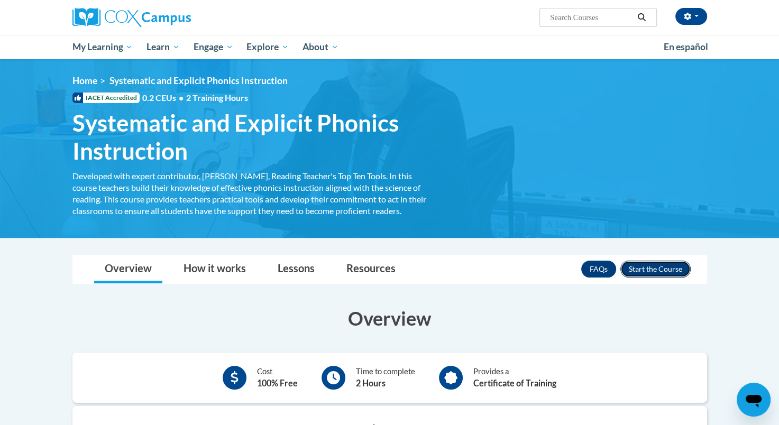
click at [650, 269] on button "Enroll" at bounding box center [656, 269] width 70 height 17
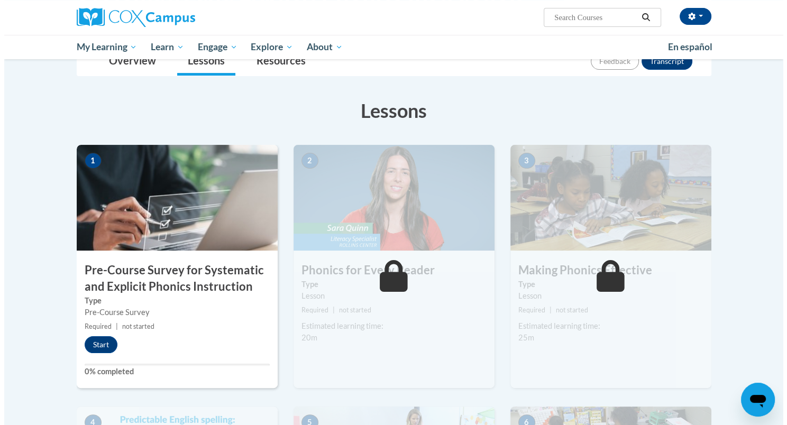
scroll to position [134, 0]
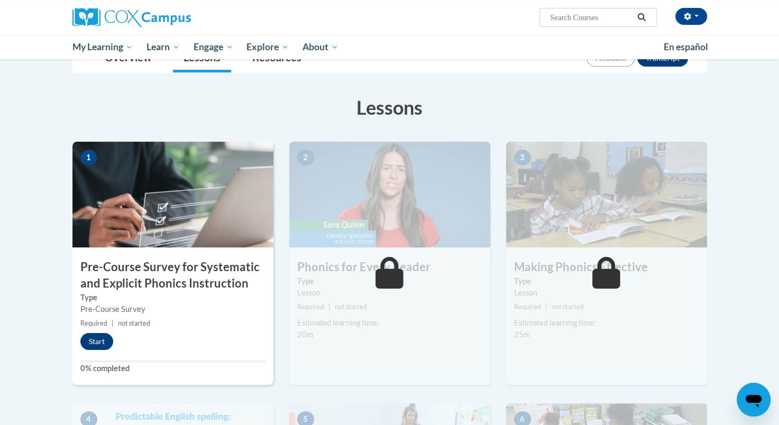
click at [164, 235] on img at bounding box center [172, 195] width 201 height 106
click at [158, 182] on img at bounding box center [172, 195] width 201 height 106
click at [95, 341] on button "Start" at bounding box center [96, 341] width 33 height 17
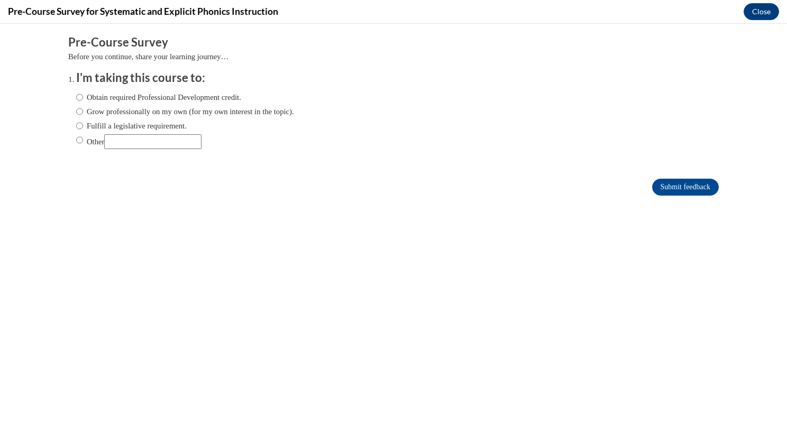
scroll to position [0, 0]
click at [76, 95] on input "Obtain required Professional Development credit." at bounding box center [79, 98] width 7 height 12
radio input "true"
click at [652, 193] on input "Submit feedback" at bounding box center [685, 187] width 67 height 17
click at [662, 180] on input "Submit feedback" at bounding box center [685, 187] width 67 height 17
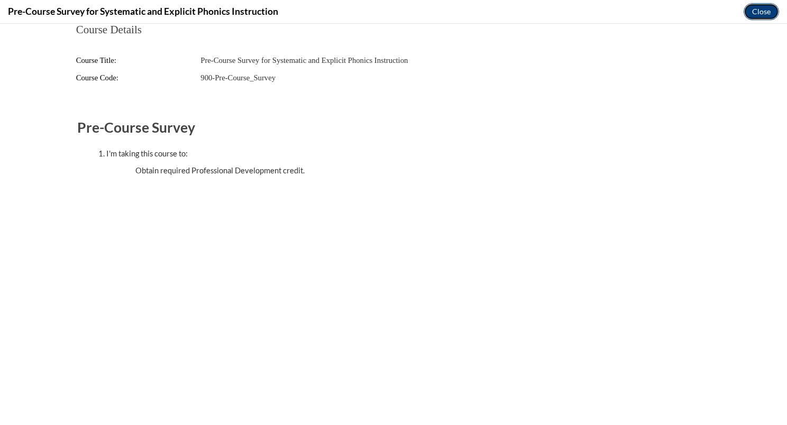
click at [754, 13] on button "Close" at bounding box center [761, 11] width 35 height 17
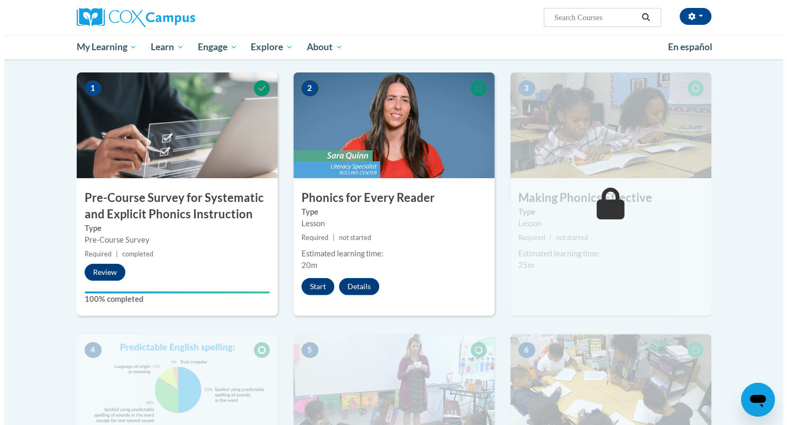
scroll to position [203, 0]
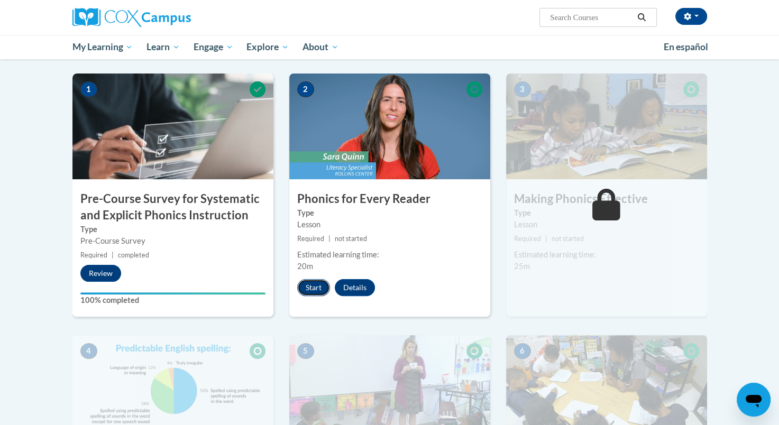
click at [312, 286] on button "Start" at bounding box center [313, 287] width 33 height 17
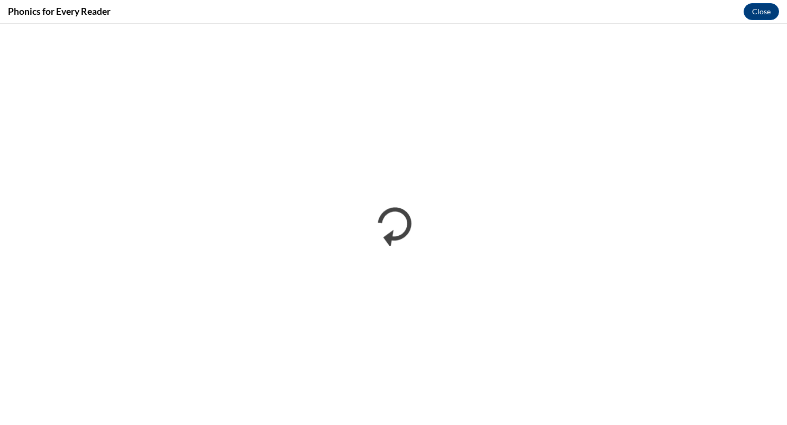
scroll to position [0, 0]
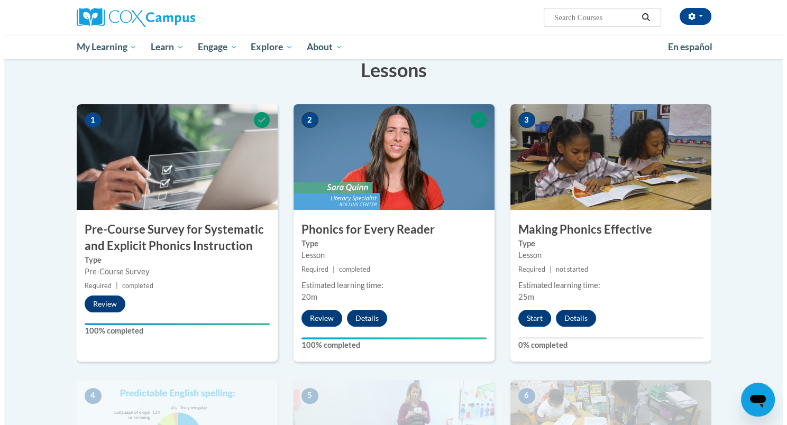
scroll to position [167, 0]
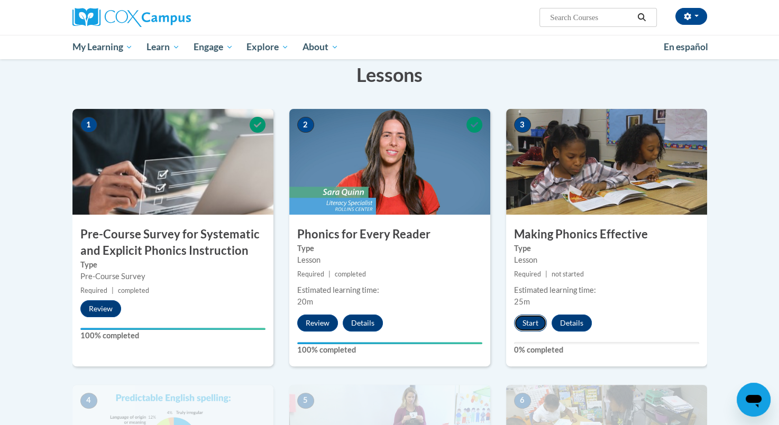
click at [531, 325] on button "Start" at bounding box center [530, 323] width 33 height 17
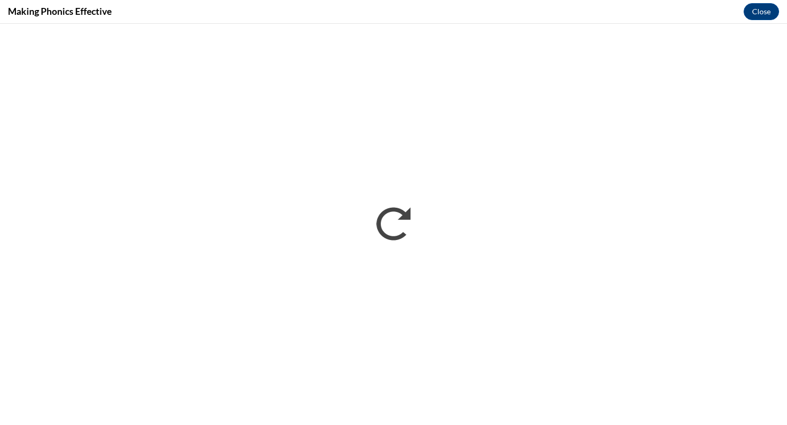
scroll to position [0, 0]
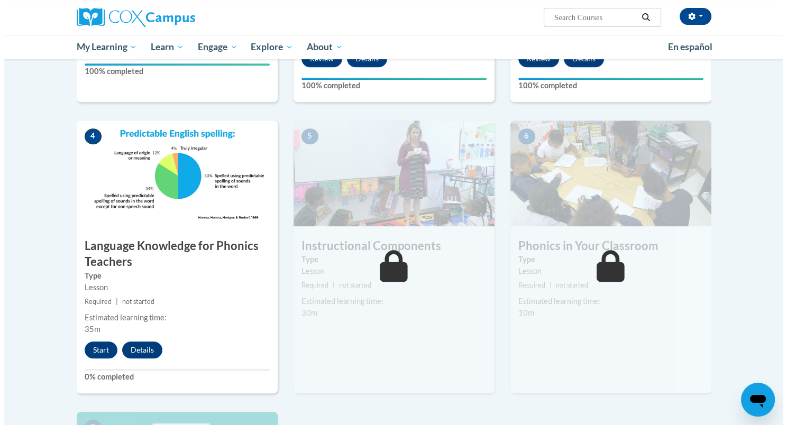
scroll to position [432, 0]
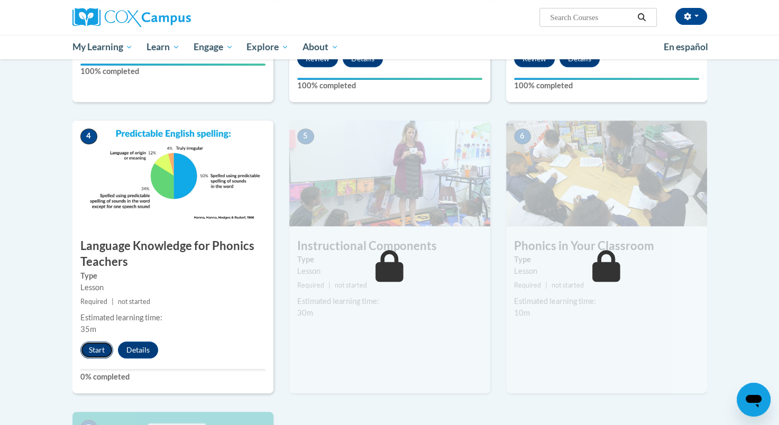
click at [103, 351] on button "Start" at bounding box center [96, 350] width 33 height 17
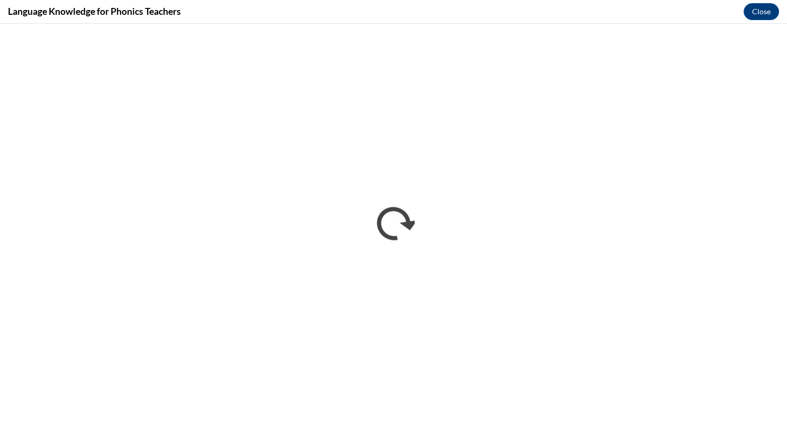
scroll to position [0, 0]
